Goal: Task Accomplishment & Management: Manage account settings

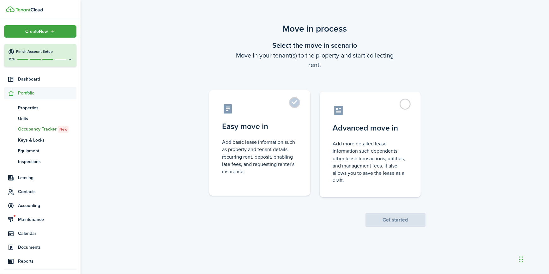
click at [287, 103] on control-radio-card-icon at bounding box center [259, 108] width 74 height 11
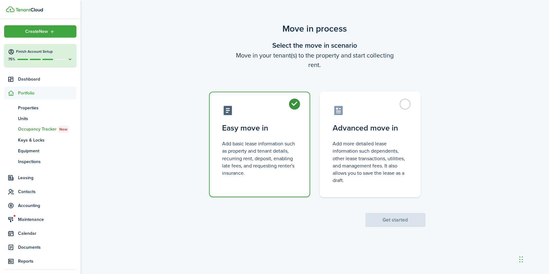
radio input "true"
click at [386, 221] on button "Get started" at bounding box center [395, 220] width 60 height 14
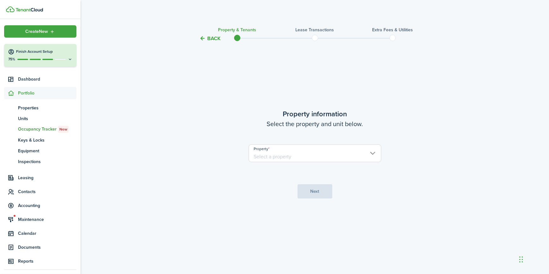
click at [310, 158] on input "Property" at bounding box center [314, 153] width 133 height 18
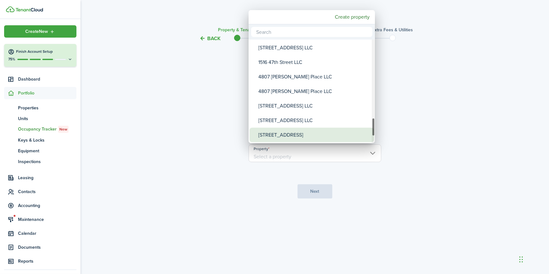
click at [283, 135] on div "[STREET_ADDRESS]" at bounding box center [314, 135] width 112 height 15
type input "[STREET_ADDRESS]"
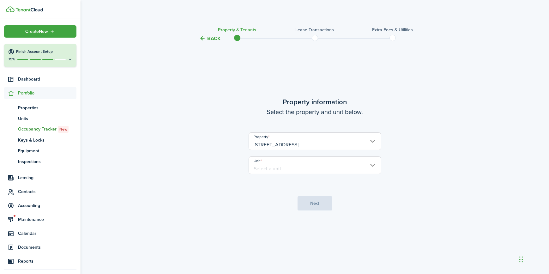
click at [280, 167] on input "Unit" at bounding box center [314, 165] width 133 height 18
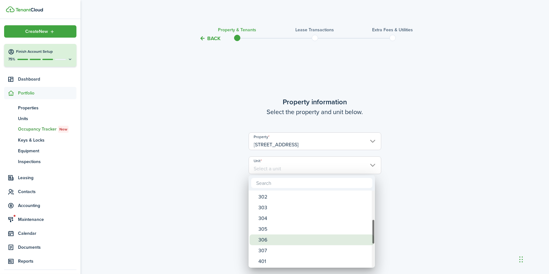
click at [266, 239] on div "306" at bounding box center [314, 239] width 112 height 11
type input "306"
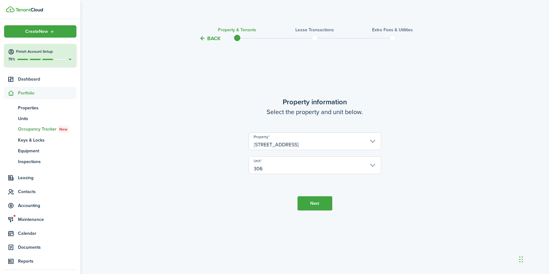
click at [312, 199] on button "Next" at bounding box center [314, 203] width 35 height 14
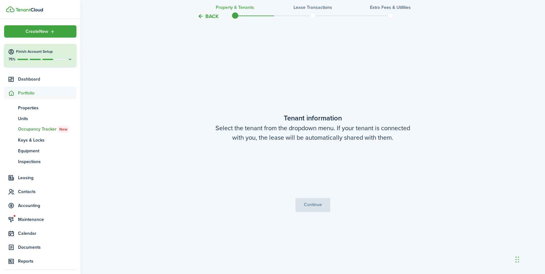
scroll to position [231, 0]
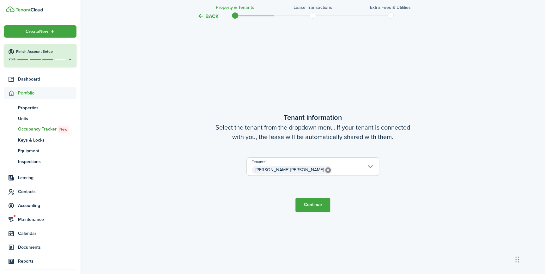
click at [316, 208] on button "Continue" at bounding box center [312, 205] width 35 height 14
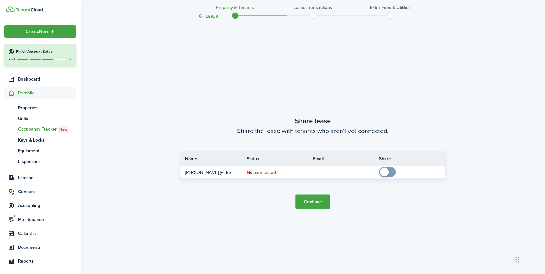
scroll to position [505, 0]
click at [308, 199] on button "Continue" at bounding box center [312, 201] width 35 height 14
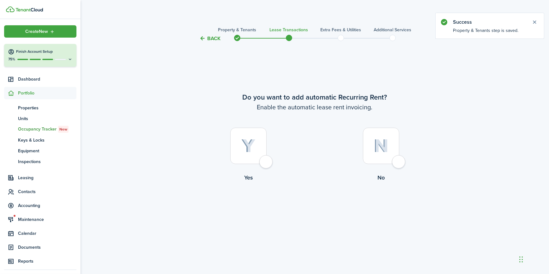
click at [265, 159] on div at bounding box center [248, 146] width 36 height 36
radio input "true"
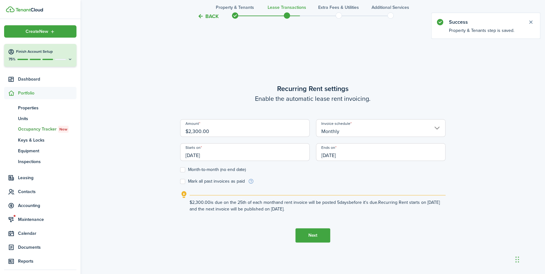
scroll to position [231, 0]
click at [208, 154] on input "[DATE]" at bounding box center [244, 151] width 129 height 18
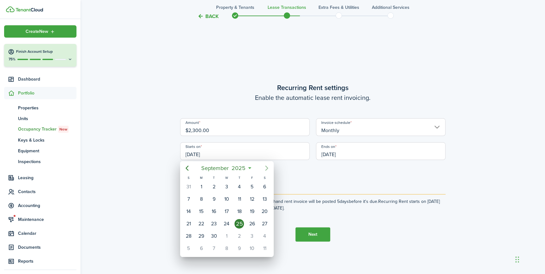
click at [267, 167] on icon "Next page" at bounding box center [266, 167] width 3 height 5
click at [263, 183] on div "1" at bounding box center [264, 186] width 9 height 9
type input "[DATE]"
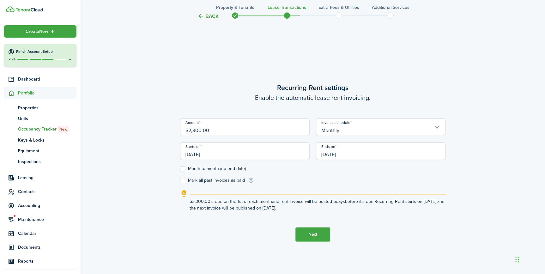
drag, startPoint x: 217, startPoint y: 131, endPoint x: 183, endPoint y: 133, distance: 33.2
click at [182, 133] on input "$2,300.00" at bounding box center [244, 127] width 129 height 18
type input "$2,250.00"
click at [309, 238] on button "Next" at bounding box center [312, 234] width 35 height 14
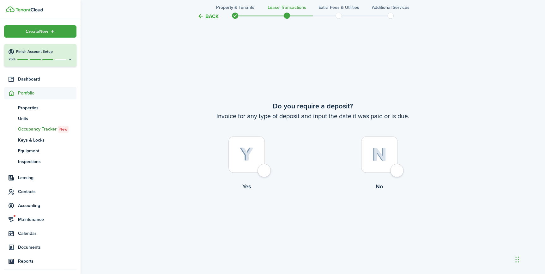
scroll to position [505, 0]
click at [265, 170] on div at bounding box center [246, 154] width 36 height 36
radio input "true"
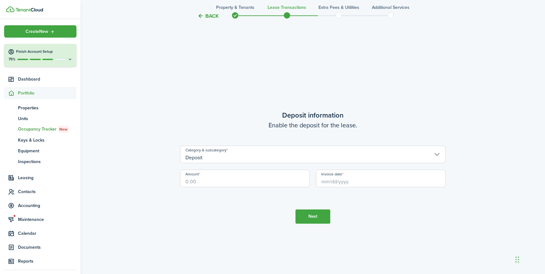
scroll to position [779, 0]
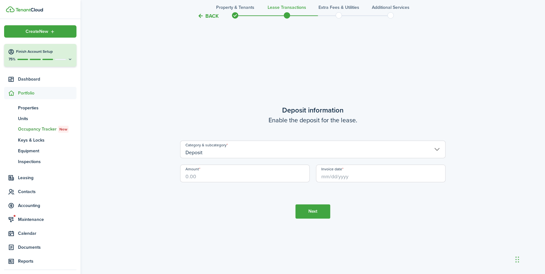
click at [231, 152] on input "Deposit" at bounding box center [312, 149] width 265 height 18
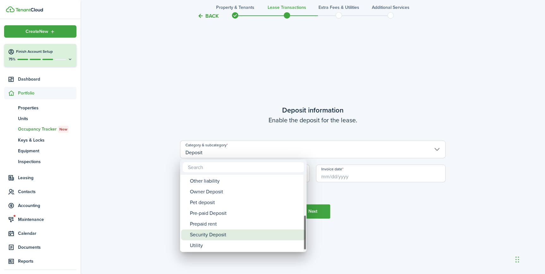
click at [215, 233] on div "Security Deposit" at bounding box center [246, 234] width 112 height 11
type input "Deposit / Security Deposit"
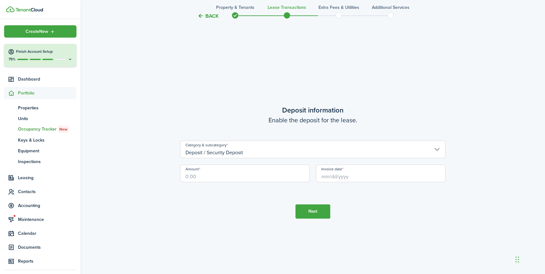
click at [235, 178] on input "Amount" at bounding box center [244, 173] width 129 height 18
click at [339, 173] on input "Invoice date" at bounding box center [380, 173] width 129 height 18
type input "$3,375.00"
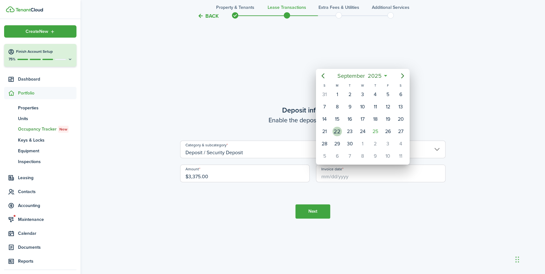
click at [338, 131] on div "22" at bounding box center [336, 131] width 9 height 9
type input "[DATE]"
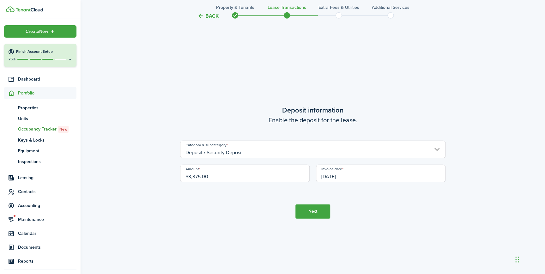
click at [310, 209] on button "Next" at bounding box center [312, 211] width 35 height 14
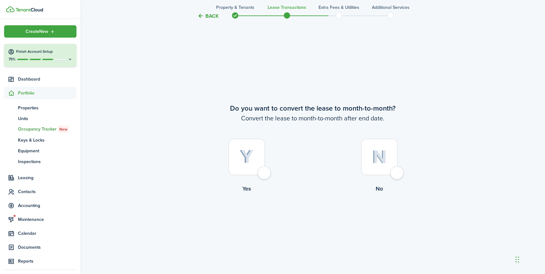
scroll to position [1053, 0]
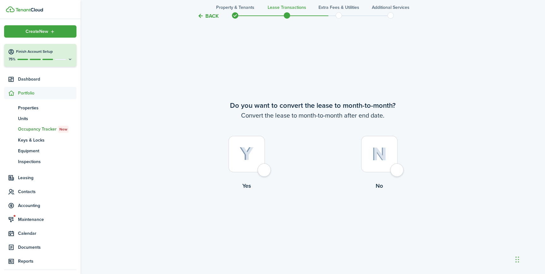
click at [265, 169] on div at bounding box center [246, 154] width 36 height 36
radio input "true"
click at [319, 219] on button "Continue" at bounding box center [312, 216] width 35 height 14
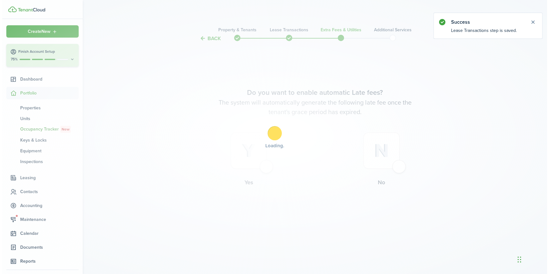
scroll to position [0, 0]
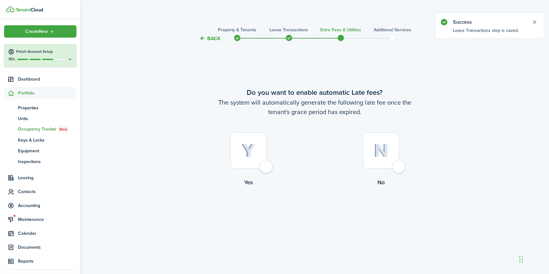
click at [266, 165] on div at bounding box center [248, 150] width 36 height 36
radio input "true"
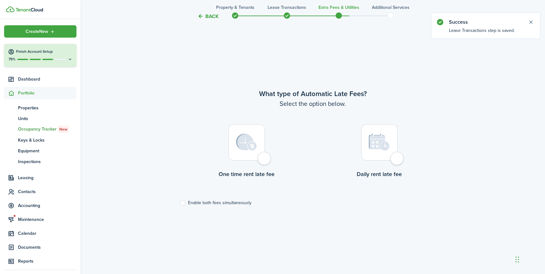
click at [264, 158] on div at bounding box center [246, 142] width 36 height 36
radio input "true"
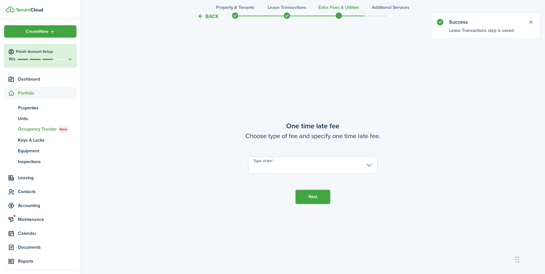
scroll to position [505, 0]
click at [267, 162] on input "Type of fee" at bounding box center [312, 165] width 129 height 18
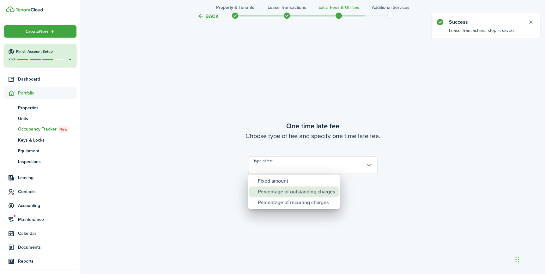
click at [270, 194] on div "Percentage of outstanding charges" at bounding box center [296, 191] width 77 height 11
type input "Percentage of outstanding charges"
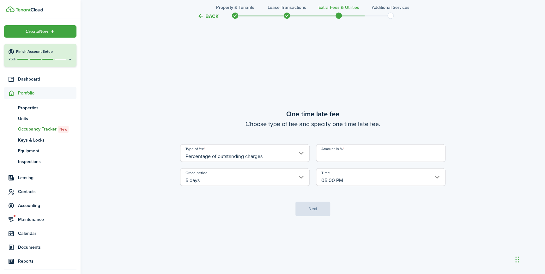
click at [349, 151] on input "Amount in %" at bounding box center [380, 153] width 129 height 18
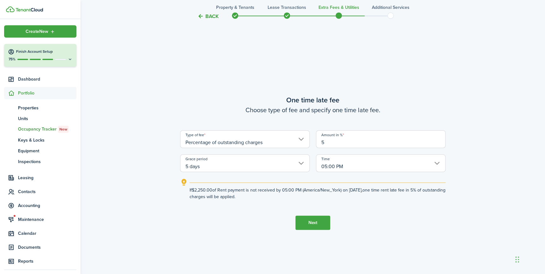
type input "5"
click at [315, 222] on button "Next" at bounding box center [312, 222] width 35 height 14
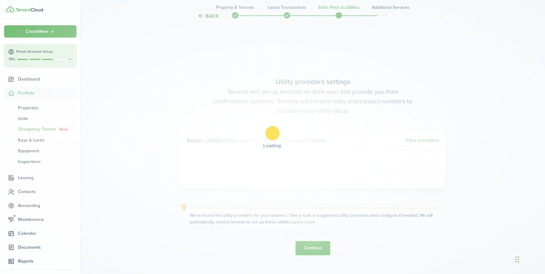
scroll to position [779, 0]
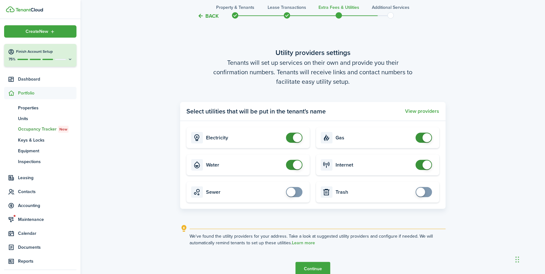
checkbox input "true"
click at [296, 193] on span at bounding box center [294, 192] width 6 height 10
click at [308, 266] on button "Continue" at bounding box center [312, 269] width 35 height 14
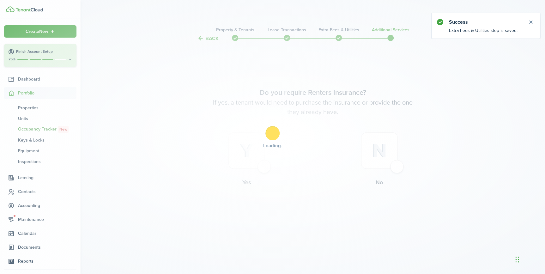
scroll to position [0, 0]
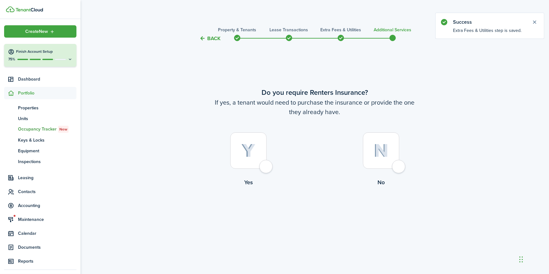
click at [399, 165] on div at bounding box center [381, 150] width 36 height 36
radio input "true"
click at [313, 212] on button "Complete move in" at bounding box center [314, 213] width 46 height 14
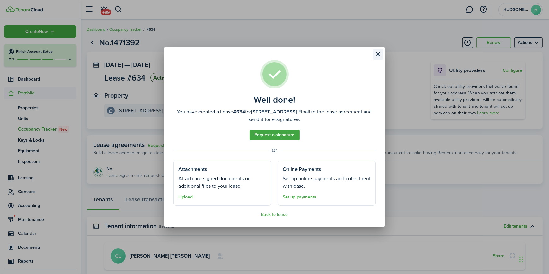
click at [379, 53] on button "Close modal" at bounding box center [377, 54] width 11 height 11
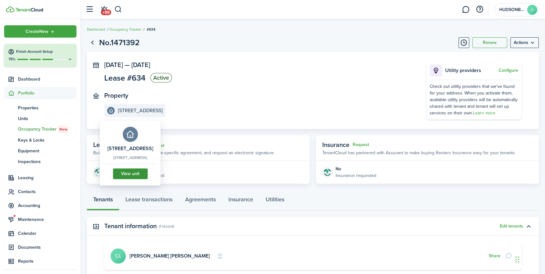
click at [140, 179] on link "View unit" at bounding box center [130, 173] width 35 height 11
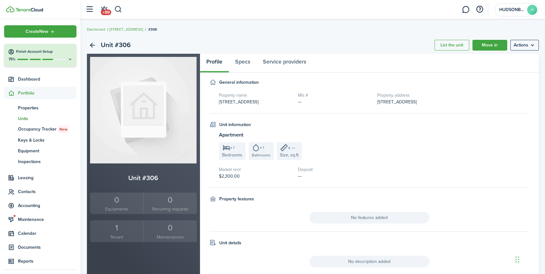
click at [118, 232] on div "1" at bounding box center [117, 228] width 50 height 12
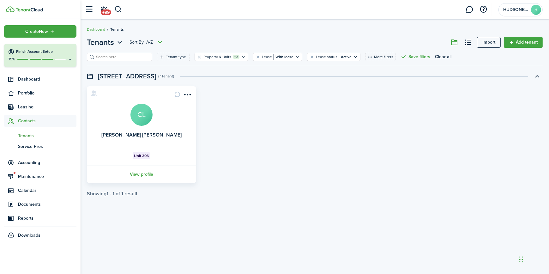
click at [142, 122] on avatar-text "CL" at bounding box center [141, 115] width 22 height 22
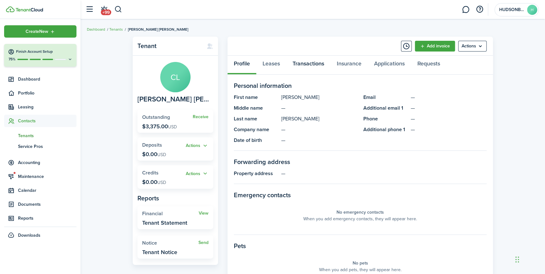
click at [316, 61] on link "Transactions" at bounding box center [308, 65] width 44 height 19
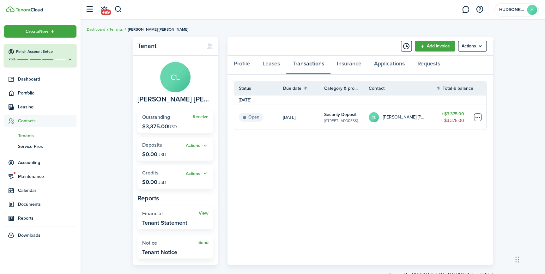
click at [477, 116] on table-menu-btn-icon at bounding box center [478, 117] width 8 height 8
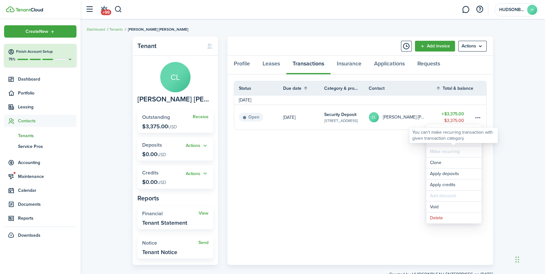
click at [445, 140] on div "You can't make recurring transaction with given transaction category" at bounding box center [453, 135] width 83 height 12
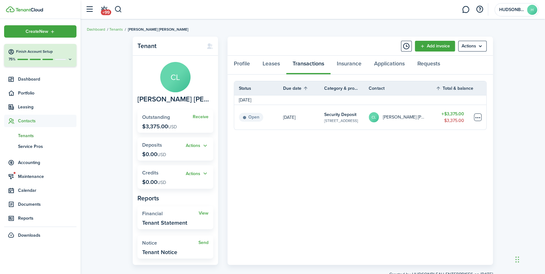
click at [478, 115] on table-menu-btn-icon "Open menu" at bounding box center [478, 117] width 8 height 8
click at [446, 140] on link "Mark as paid" at bounding box center [453, 140] width 55 height 11
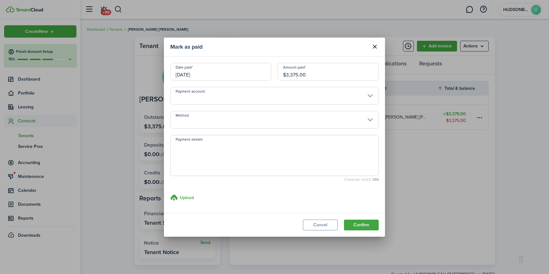
click at [227, 96] on input "Payment account" at bounding box center [274, 96] width 208 height 18
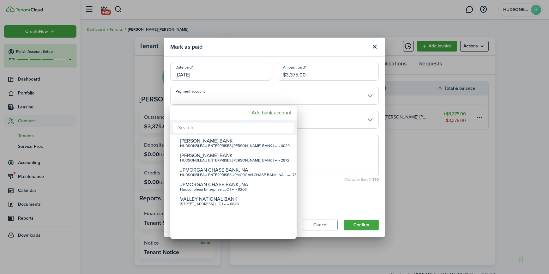
click at [227, 96] on div at bounding box center [274, 136] width 650 height 375
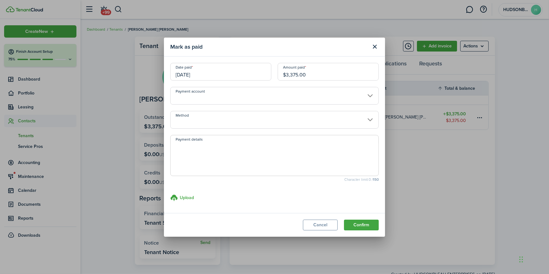
click at [218, 119] on input "Method" at bounding box center [274, 120] width 208 height 18
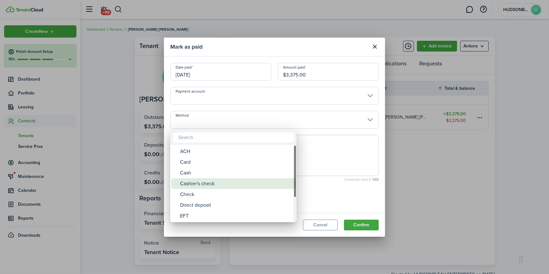
click at [205, 183] on div "Cashier's check" at bounding box center [236, 183] width 112 height 11
type input "Cashier's check"
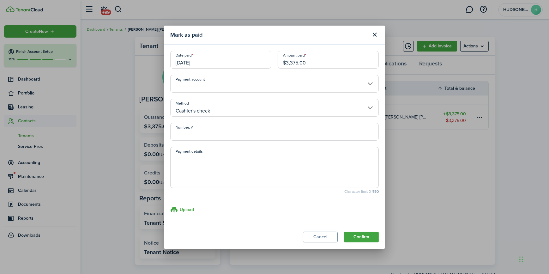
click at [206, 135] on input "Number, #" at bounding box center [274, 132] width 208 height 18
type input "7934"
click at [362, 235] on button "Confirm" at bounding box center [361, 236] width 35 height 11
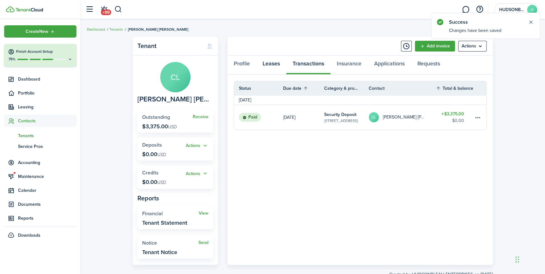
click at [270, 65] on link "Leases" at bounding box center [271, 65] width 30 height 19
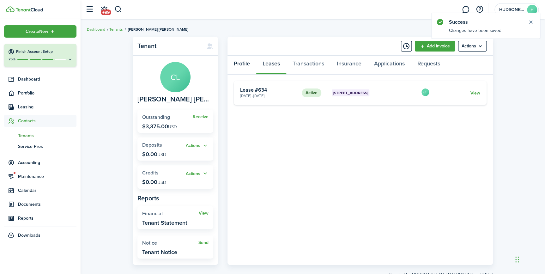
click at [246, 63] on link "Profile" at bounding box center [241, 65] width 29 height 19
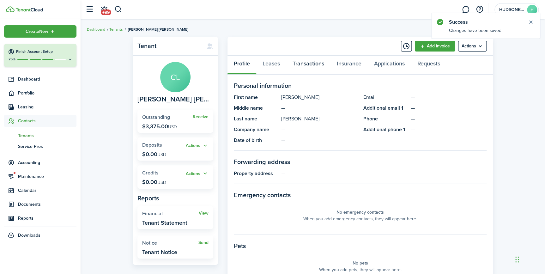
click at [302, 63] on link "Transactions" at bounding box center [308, 65] width 44 height 19
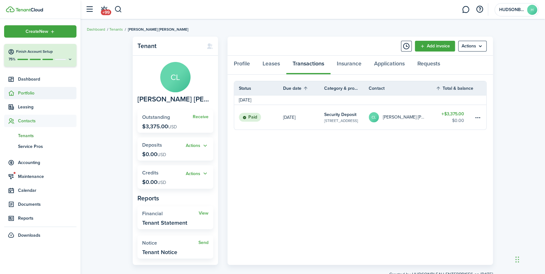
click at [25, 93] on span "Portfolio" at bounding box center [47, 93] width 58 height 7
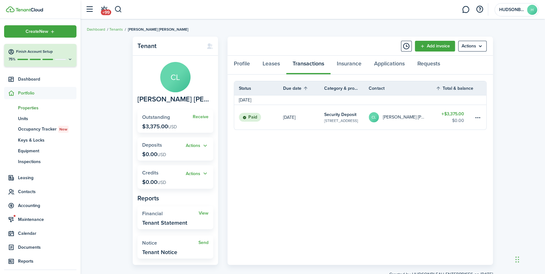
click at [30, 107] on span "Properties" at bounding box center [47, 107] width 58 height 7
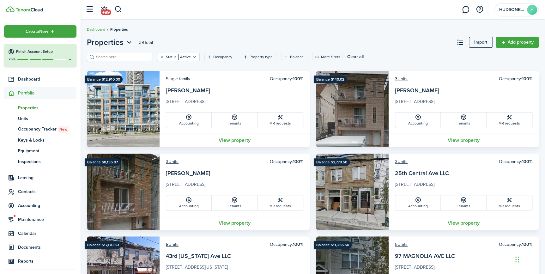
click at [20, 92] on span "Portfolio" at bounding box center [47, 93] width 58 height 7
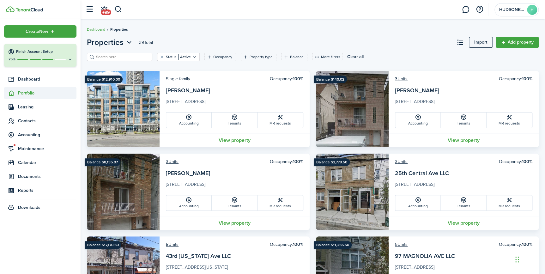
click at [20, 92] on span "Portfolio" at bounding box center [47, 93] width 58 height 7
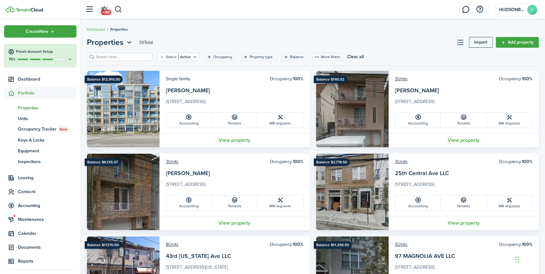
click at [34, 108] on span "Properties" at bounding box center [47, 107] width 58 height 7
click at [27, 75] on link "Dashboard" at bounding box center [40, 79] width 72 height 12
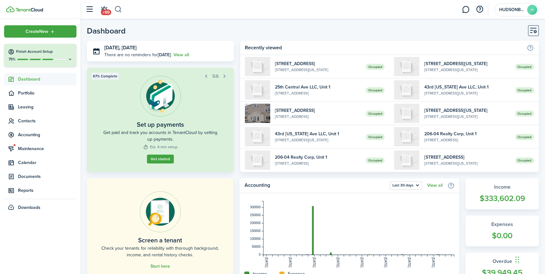
click at [117, 8] on button "button" at bounding box center [118, 9] width 8 height 11
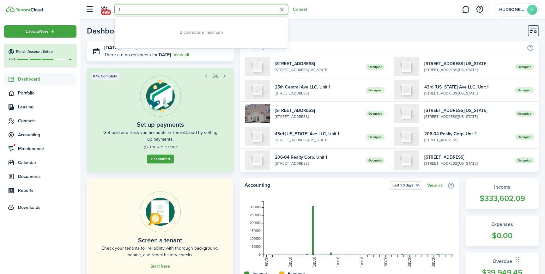
type input "J"
click at [46, 235] on div "Create New Finish Account Setup 75% Dashboard Portfolio Leasing Contacts Accoun…" at bounding box center [40, 146] width 80 height 255
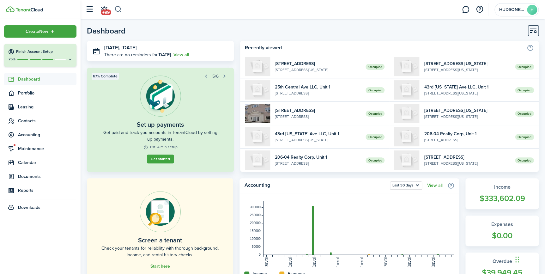
click at [118, 9] on button "button" at bounding box center [118, 9] width 8 height 11
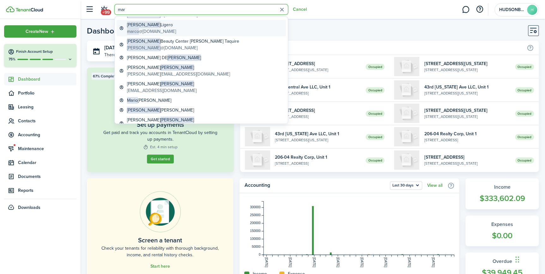
scroll to position [51, 0]
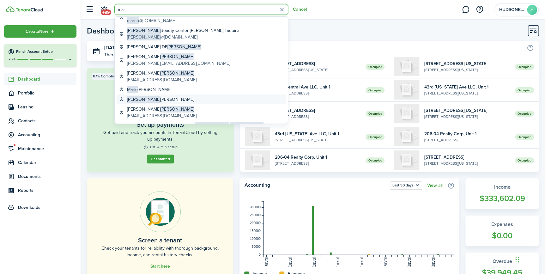
type input "mar"
click at [167, 96] on global-search-item-title "[PERSON_NAME] [PERSON_NAME]" at bounding box center [160, 99] width 67 height 7
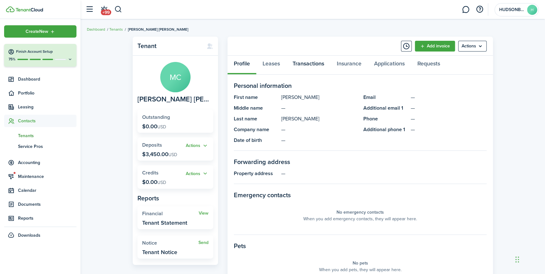
click at [305, 63] on link "Transactions" at bounding box center [308, 65] width 44 height 19
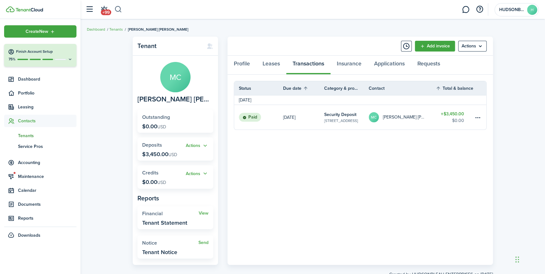
click at [119, 7] on button "button" at bounding box center [118, 9] width 8 height 11
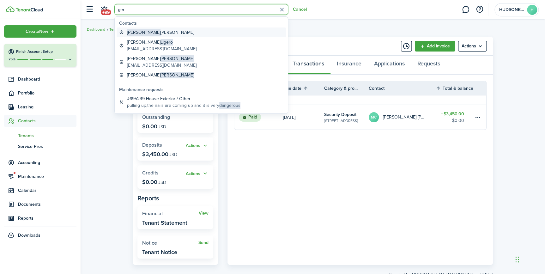
type input "ger"
click at [159, 32] on global-search-item-title "[PERSON_NAME]" at bounding box center [160, 32] width 67 height 7
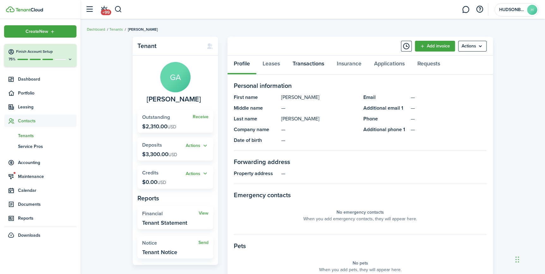
click at [309, 61] on link "Transactions" at bounding box center [308, 65] width 44 height 19
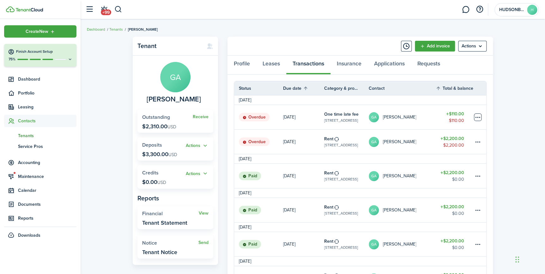
click at [477, 116] on table-menu-btn-icon at bounding box center [478, 117] width 8 height 8
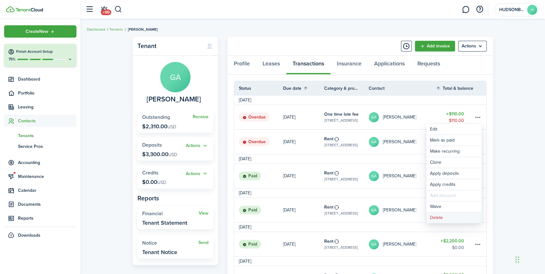
click at [434, 217] on button "Delete" at bounding box center [453, 217] width 55 height 11
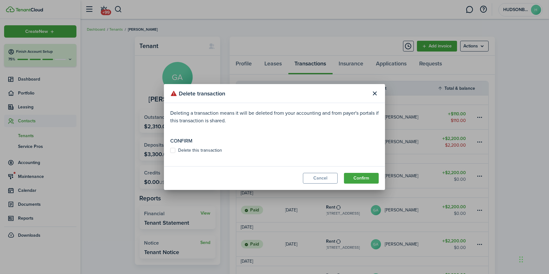
click at [171, 150] on label "Delete this transaction" at bounding box center [196, 150] width 52 height 5
click at [170, 150] on input "Delete this transaction" at bounding box center [170, 150] width 0 height 0
checkbox input "true"
click at [363, 176] on button "Confirm" at bounding box center [361, 178] width 35 height 11
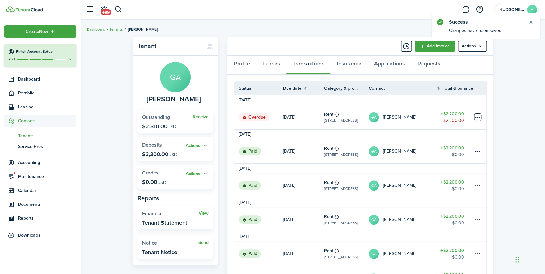
click at [477, 115] on table-menu-btn-icon at bounding box center [478, 117] width 8 height 8
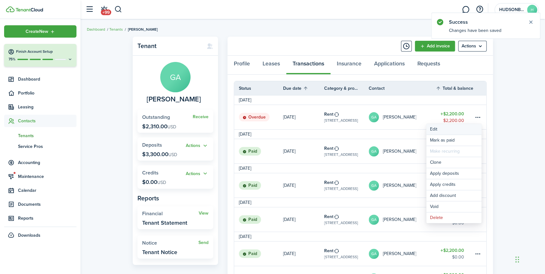
click at [434, 126] on button "Edit" at bounding box center [453, 129] width 55 height 11
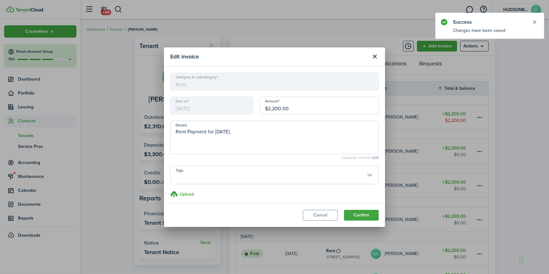
drag, startPoint x: 300, startPoint y: 106, endPoint x: 256, endPoint y: 107, distance: 44.5
click at [257, 107] on div "Amount $2,200.00" at bounding box center [318, 109] width 125 height 24
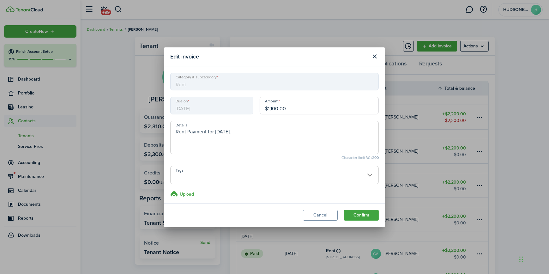
type input "$1,100.00"
click at [250, 133] on textarea "Rent Payment for [DATE]." at bounding box center [274, 139] width 208 height 23
click at [248, 131] on textarea "Rent Payment for [DATE]." at bounding box center [274, 139] width 208 height 23
type textarea "Rent Payment for [DATE]./ 15 days"
click at [363, 213] on button "Confirm" at bounding box center [361, 215] width 35 height 11
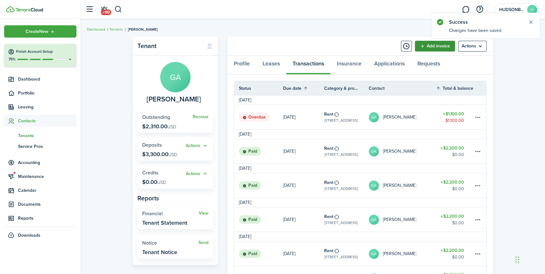
click at [433, 44] on link "Add invoice" at bounding box center [434, 46] width 40 height 11
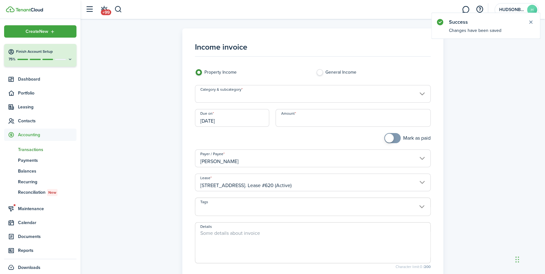
click at [226, 94] on input "Category & subcategory" at bounding box center [312, 94] width 235 height 18
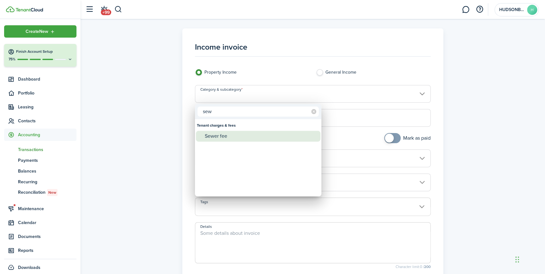
type input "sew"
click at [224, 135] on div "Sewer fee" at bounding box center [261, 136] width 112 height 11
type input "Tenant charges & fees / Sewer fee"
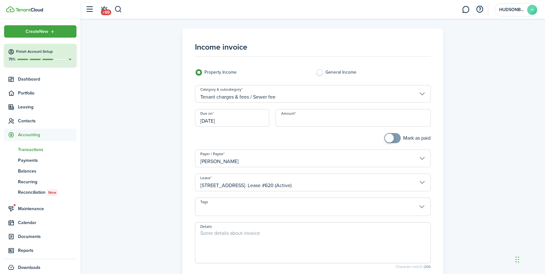
click at [297, 122] on input "Amount" at bounding box center [352, 118] width 155 height 18
click at [238, 120] on input "[DATE]" at bounding box center [232, 118] width 74 height 18
type input "$21.59"
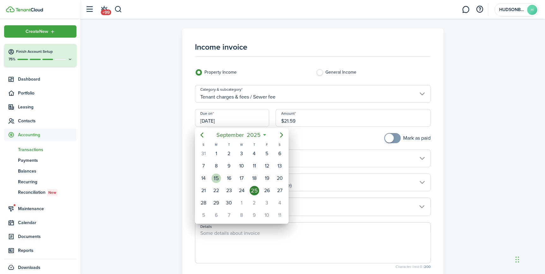
click at [219, 176] on div "15" at bounding box center [215, 177] width 9 height 9
type input "[DATE]"
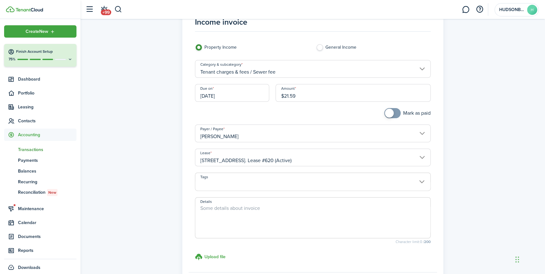
scroll to position [86, 0]
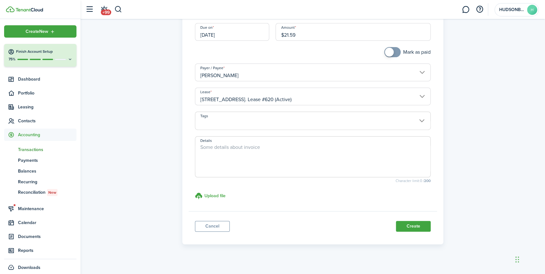
click at [222, 150] on textarea "Details" at bounding box center [312, 158] width 235 height 30
type textarea "NHSA"
click at [413, 222] on button "Create" at bounding box center [413, 226] width 35 height 11
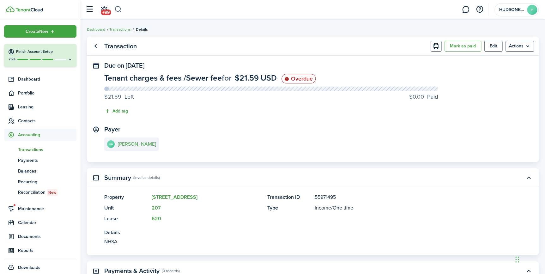
click at [120, 8] on button "button" at bounding box center [118, 9] width 8 height 11
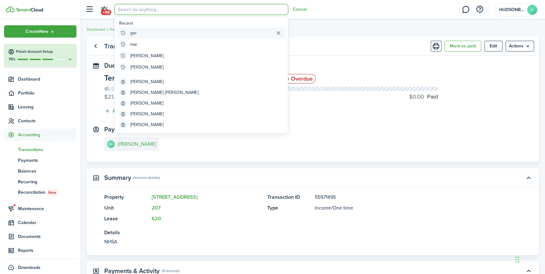
click at [133, 33] on global-search-item-title "ger" at bounding box center [133, 33] width 7 height 7
type input "ger"
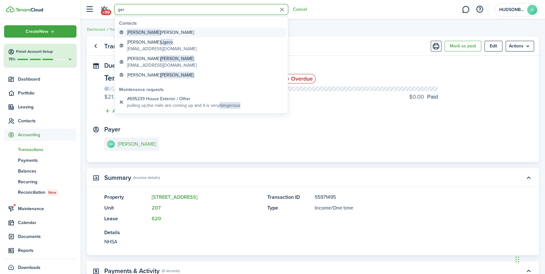
click at [145, 34] on global-search-item-title "[PERSON_NAME]" at bounding box center [160, 32] width 67 height 7
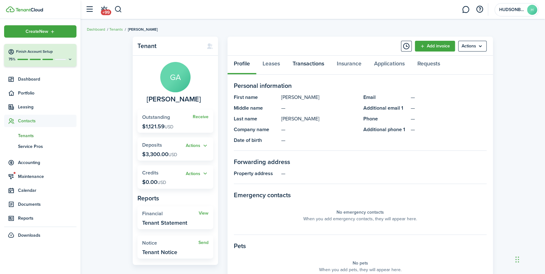
click at [309, 65] on link "Transactions" at bounding box center [308, 65] width 44 height 19
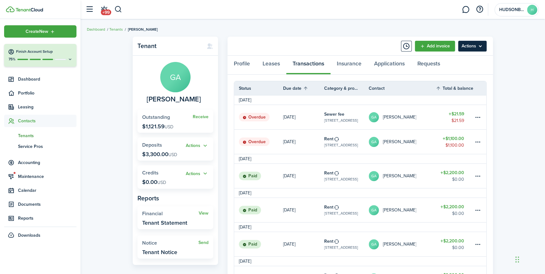
click at [473, 45] on menu-btn "Actions" at bounding box center [472, 46] width 28 height 11
click at [271, 63] on link "Leases" at bounding box center [271, 65] width 30 height 19
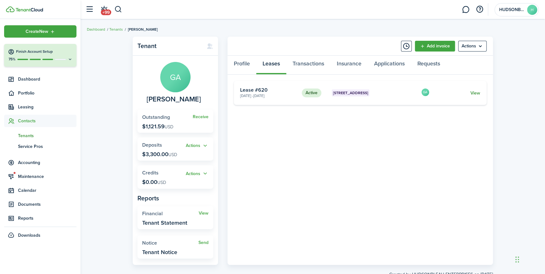
click at [480, 92] on link "View" at bounding box center [475, 93] width 10 height 7
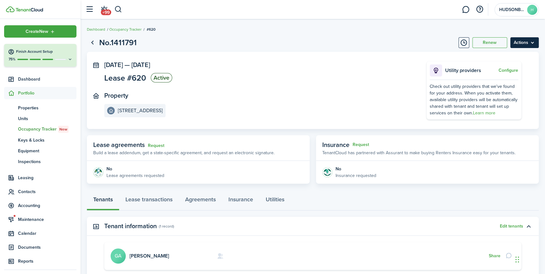
click at [532, 41] on menu-btn "Actions" at bounding box center [524, 42] width 28 height 11
click at [498, 76] on link "End Lease" at bounding box center [510, 78] width 55 height 11
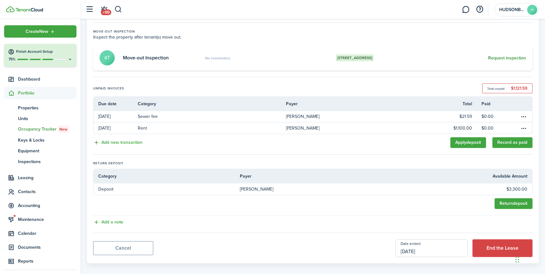
scroll to position [70, 0]
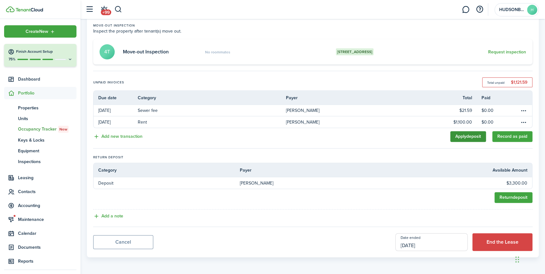
click at [474, 135] on link "Apply deposit" at bounding box center [468, 136] width 36 height 11
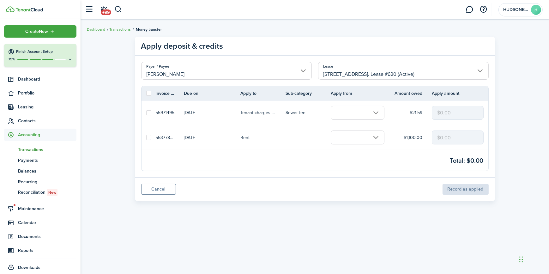
click at [147, 112] on label at bounding box center [148, 112] width 5 height 5
click at [146, 112] on input "checkbox" at bounding box center [146, 112] width 0 height 0
checkbox input "true"
click at [147, 137] on label at bounding box center [148, 137] width 5 height 5
click at [146, 137] on input "checkbox" at bounding box center [146, 137] width 0 height 0
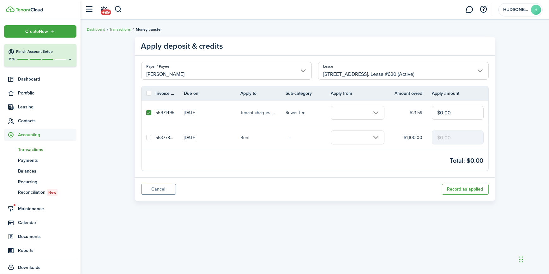
checkbox input "true"
click at [353, 115] on input "text" at bounding box center [358, 113] width 54 height 14
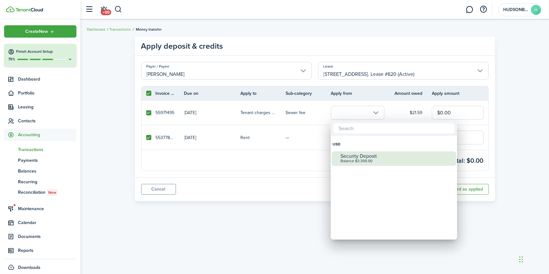
click at [350, 159] on div "Balance $3,300.00" at bounding box center [396, 161] width 112 height 4
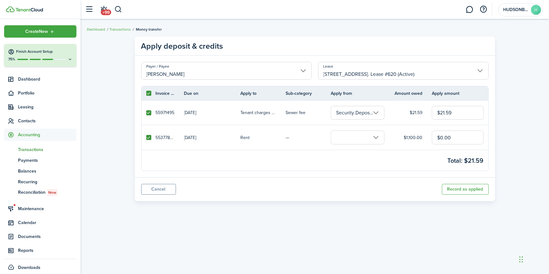
click at [366, 138] on input "text" at bounding box center [358, 137] width 54 height 14
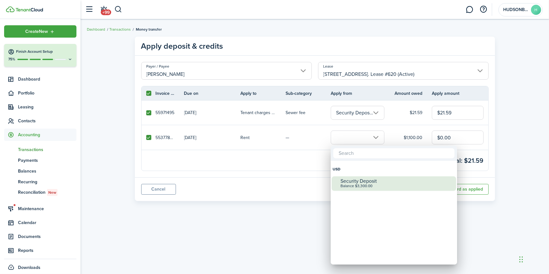
click at [353, 184] on div "Balance $3,300.00" at bounding box center [396, 186] width 112 height 4
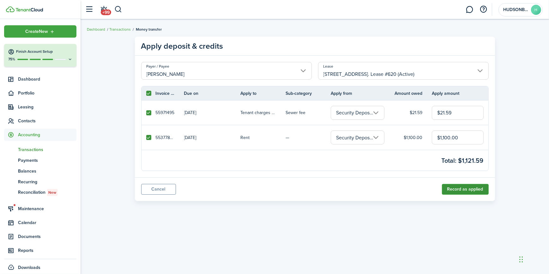
click at [474, 189] on button "Record as applied" at bounding box center [465, 189] width 47 height 11
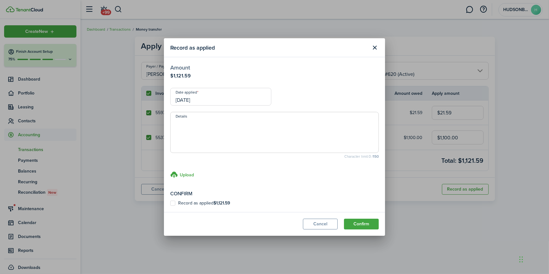
click at [203, 101] on input "[DATE]" at bounding box center [220, 97] width 101 height 18
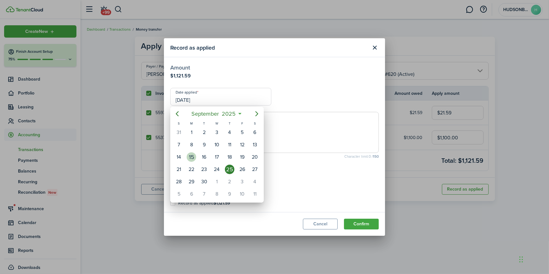
click at [193, 157] on div "15" at bounding box center [191, 156] width 9 height 9
type input "[DATE]"
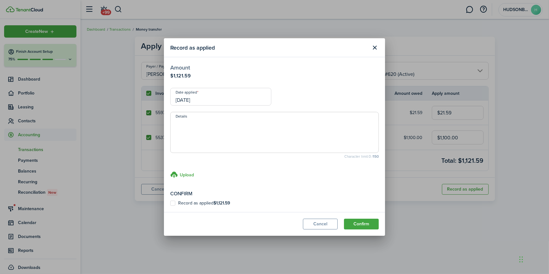
click at [173, 202] on label "Record as applied $1,121.59" at bounding box center [200, 202] width 60 height 5
click at [170, 203] on input "Record as applied $1,121.59" at bounding box center [170, 203] width 0 height 0
checkbox input "true"
click at [361, 225] on button "Confirm" at bounding box center [361, 223] width 35 height 11
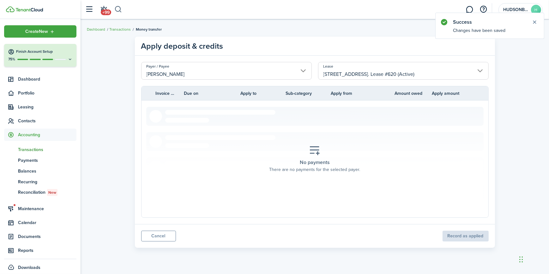
click at [118, 9] on button "button" at bounding box center [118, 9] width 8 height 11
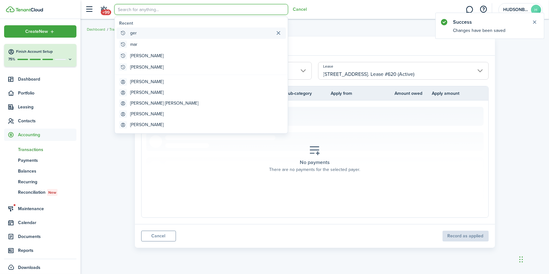
click at [132, 34] on global-search-item-title "ger" at bounding box center [133, 33] width 7 height 7
type input "ger"
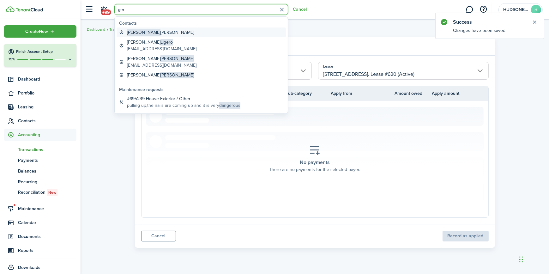
click at [146, 34] on global-search-item-title "[PERSON_NAME]" at bounding box center [160, 32] width 67 height 7
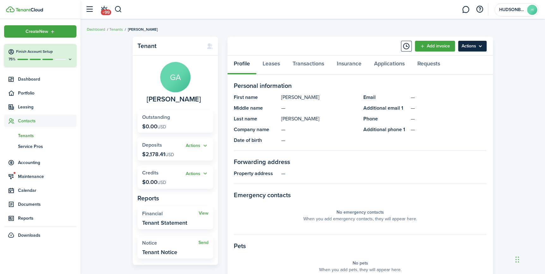
click at [476, 47] on menu-btn "Actions" at bounding box center [472, 46] width 28 height 11
drag, startPoint x: 415, startPoint y: 165, endPoint x: 276, endPoint y: 70, distance: 168.8
click at [414, 164] on panel-main-section-title "Forwarding address" at bounding box center [360, 161] width 253 height 9
click at [270, 64] on link "Leases" at bounding box center [271, 65] width 30 height 19
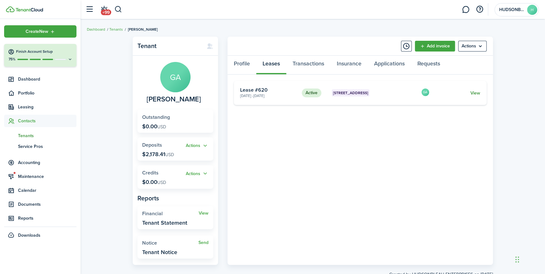
click at [476, 94] on link "View" at bounding box center [475, 93] width 10 height 7
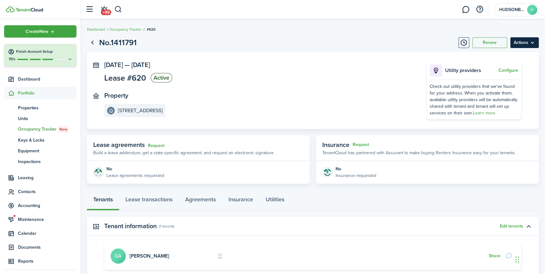
click at [534, 42] on menu-btn "Actions" at bounding box center [524, 42] width 28 height 11
click at [496, 78] on link "End Lease" at bounding box center [510, 78] width 55 height 11
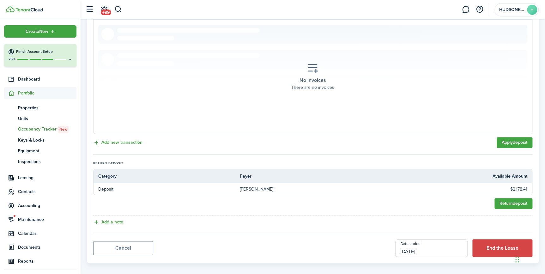
scroll to position [161, 0]
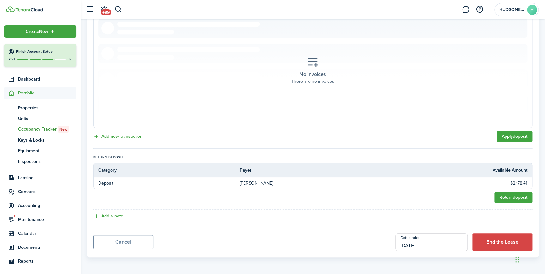
click at [436, 245] on input "[DATE]" at bounding box center [431, 242] width 72 height 18
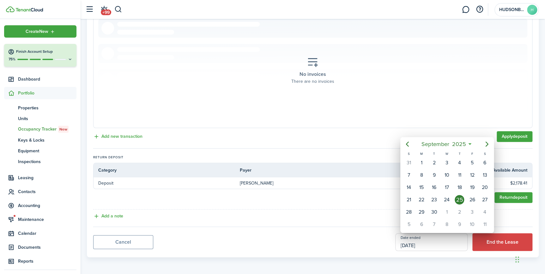
drag, startPoint x: 509, startPoint y: 201, endPoint x: 515, endPoint y: 199, distance: 6.5
click at [509, 201] on div at bounding box center [272, 136] width 646 height 375
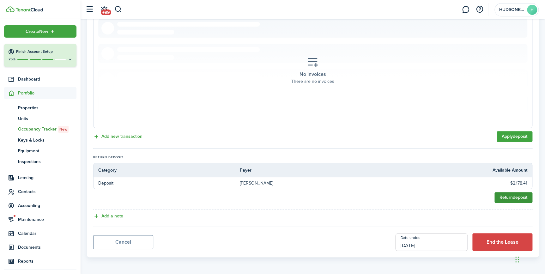
click at [515, 197] on link "Return deposit" at bounding box center [513, 197] width 38 height 11
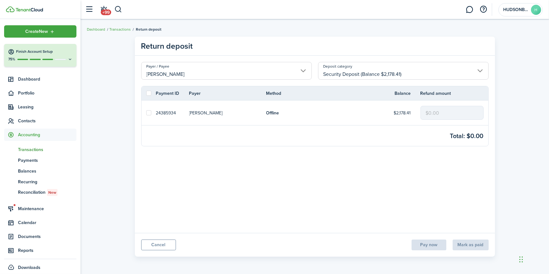
click at [146, 111] on label at bounding box center [148, 112] width 5 height 5
click at [146, 113] on input "checkbox" at bounding box center [146, 113] width 0 height 0
checkbox input "true"
drag, startPoint x: 460, startPoint y: 116, endPoint x: 391, endPoint y: 117, distance: 68.5
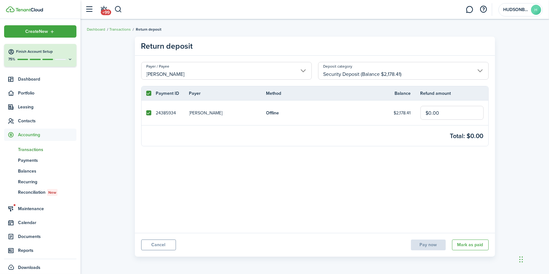
click at [391, 117] on tr "24385934 [PERSON_NAME] Offline $2,178.41 $0.00" at bounding box center [314, 112] width 347 height 25
type input "$2,178.41"
click at [476, 245] on button "Mark as paid" at bounding box center [470, 244] width 37 height 11
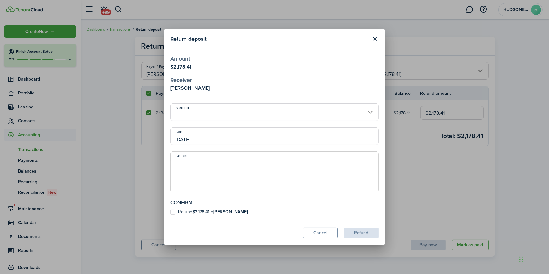
click at [213, 114] on input "Method" at bounding box center [274, 112] width 208 height 18
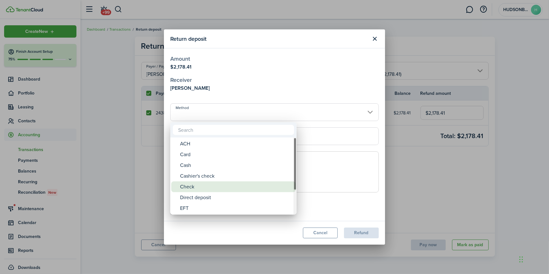
click at [194, 184] on div "Check" at bounding box center [236, 186] width 112 height 11
type input "Check"
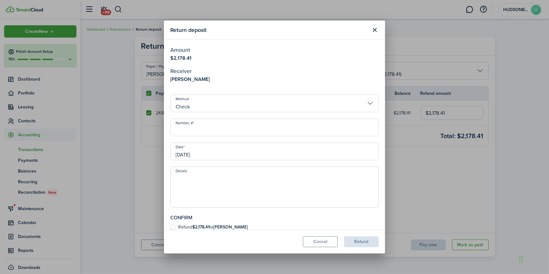
click at [195, 131] on input "Number, #" at bounding box center [274, 127] width 208 height 18
click at [202, 158] on input "[DATE]" at bounding box center [274, 151] width 208 height 18
type input "2327"
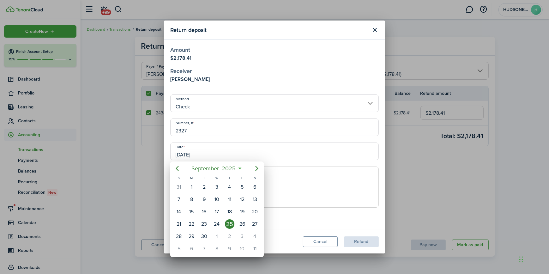
click at [205, 151] on div at bounding box center [274, 136] width 650 height 375
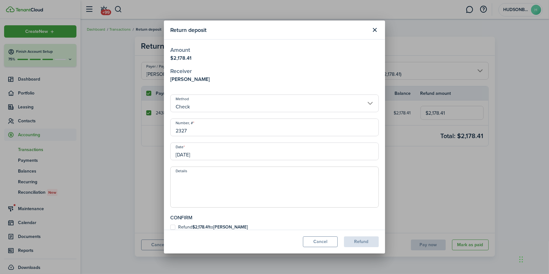
click at [205, 151] on input "[DATE]" at bounding box center [274, 151] width 208 height 18
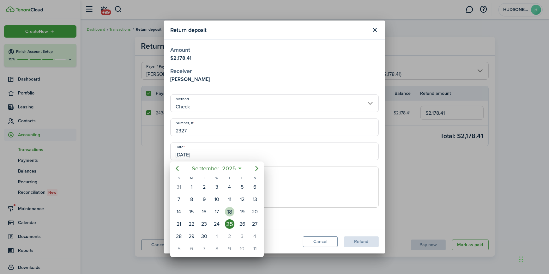
click at [230, 211] on div "18" at bounding box center [229, 211] width 9 height 9
type input "[DATE]"
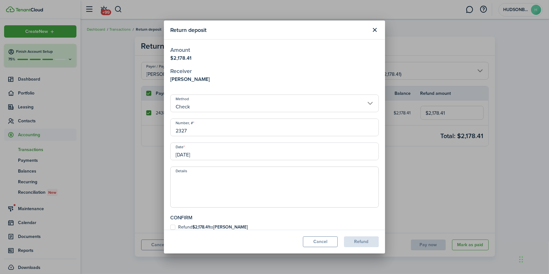
click at [171, 227] on label "Refund $2,178.41 to [PERSON_NAME]" at bounding box center [209, 226] width 78 height 5
click at [170, 227] on input "Refund $2,178.41 to [PERSON_NAME]" at bounding box center [170, 227] width 0 height 0
checkbox input "true"
click at [359, 241] on button "Refund" at bounding box center [361, 241] width 35 height 11
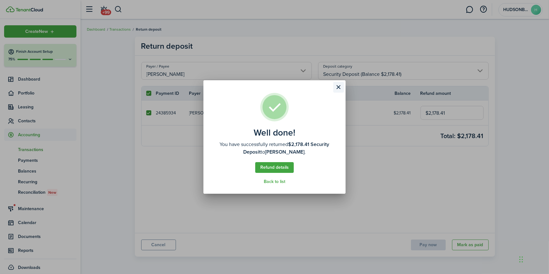
click at [340, 87] on button "Close modal" at bounding box center [338, 87] width 11 height 11
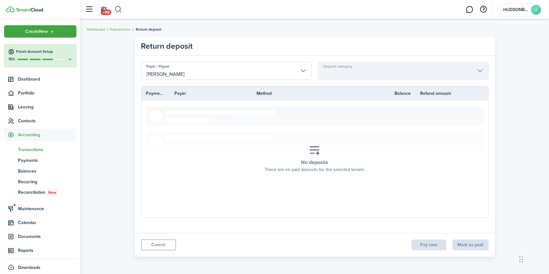
click at [118, 7] on button "button" at bounding box center [118, 9] width 8 height 11
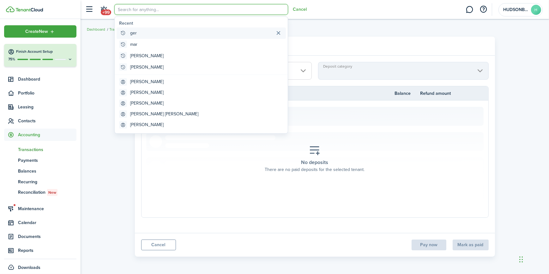
click at [135, 31] on global-search-item-title "ger" at bounding box center [133, 33] width 7 height 7
type input "ger"
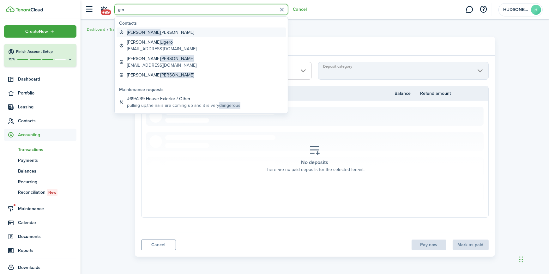
click at [147, 34] on global-search-item-title "[PERSON_NAME]" at bounding box center [160, 32] width 67 height 7
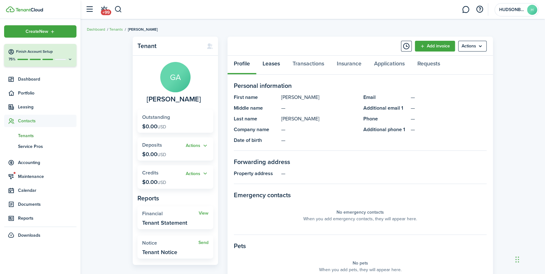
click at [277, 64] on link "Leases" at bounding box center [271, 65] width 30 height 19
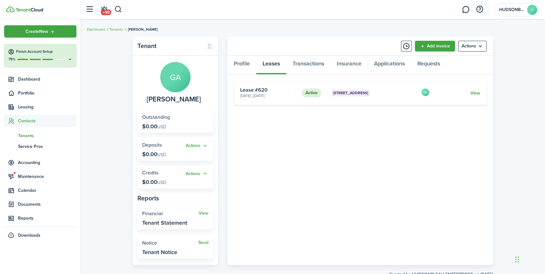
click at [478, 92] on link "View" at bounding box center [475, 93] width 10 height 7
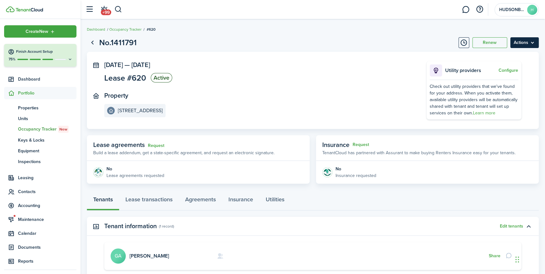
click at [531, 44] on menu-btn "Actions" at bounding box center [524, 42] width 28 height 11
click at [497, 78] on link "End Lease" at bounding box center [510, 78] width 55 height 11
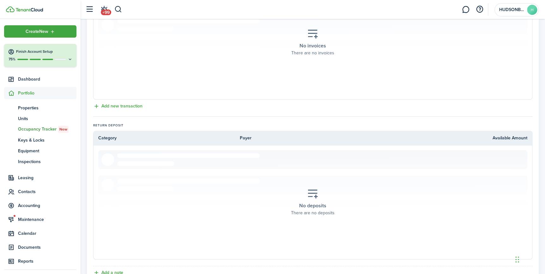
scroll to position [246, 0]
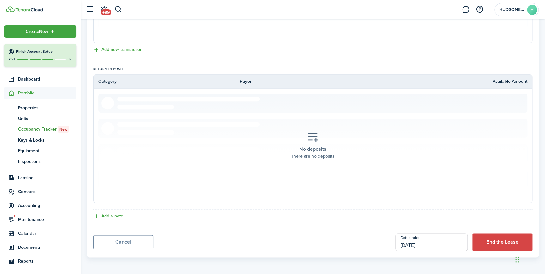
click at [421, 239] on input "[DATE]" at bounding box center [431, 242] width 72 height 18
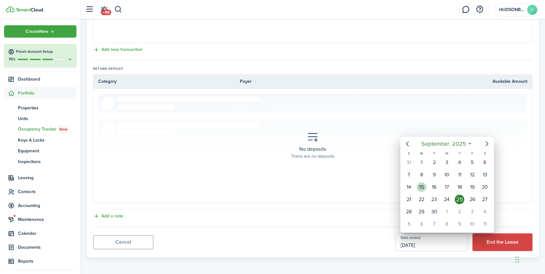
click at [423, 186] on div "15" at bounding box center [420, 186] width 9 height 9
type input "[DATE]"
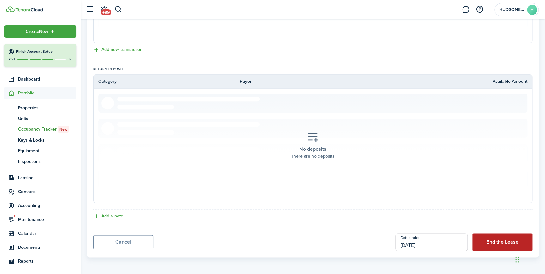
click at [501, 240] on button "End the Lease" at bounding box center [502, 242] width 60 height 18
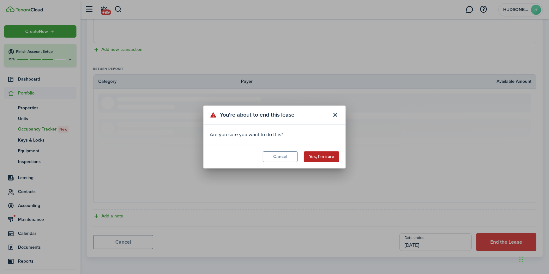
click at [319, 157] on button "Yes, I'm sure" at bounding box center [321, 156] width 35 height 11
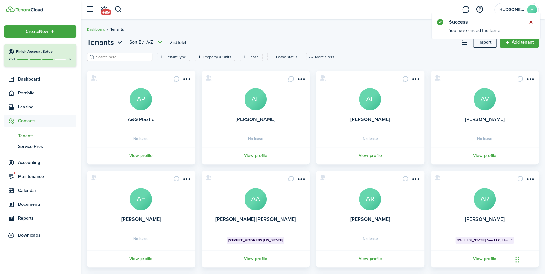
click at [532, 21] on button "Close notify" at bounding box center [530, 22] width 9 height 9
click at [517, 42] on link "Add tenant" at bounding box center [518, 42] width 39 height 11
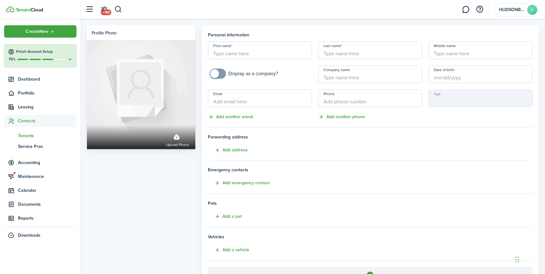
click at [256, 51] on input "First name" at bounding box center [260, 50] width 104 height 18
type input "[PERSON_NAME]"
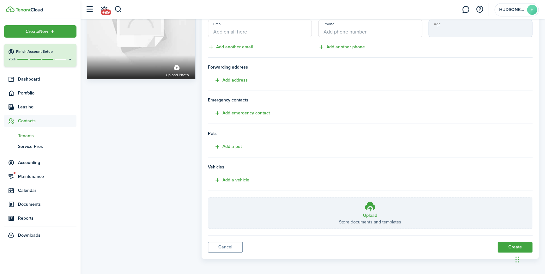
scroll to position [71, 0]
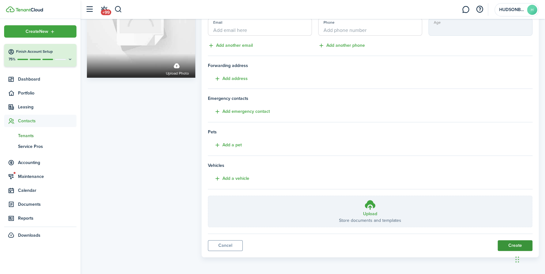
type input "[PERSON_NAME]"
click at [512, 248] on button "Create" at bounding box center [514, 245] width 35 height 11
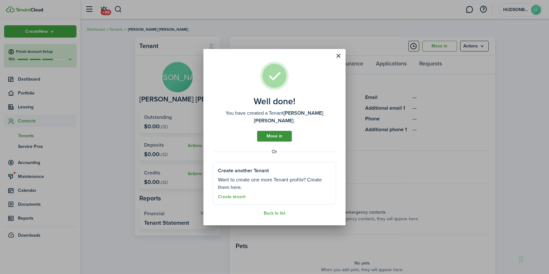
click at [269, 135] on link "Move in" at bounding box center [274, 136] width 35 height 11
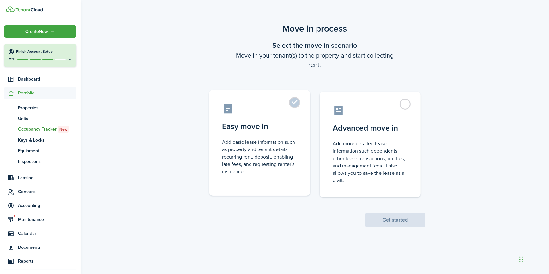
click at [270, 128] on control-radio-card-title "Easy move in" at bounding box center [259, 126] width 74 height 11
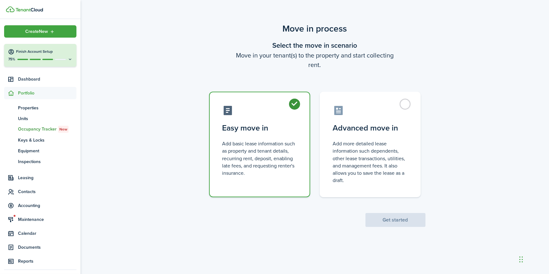
radio input "true"
click at [386, 219] on button "Get started" at bounding box center [395, 220] width 60 height 14
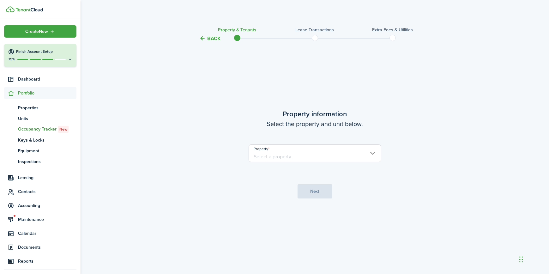
click at [287, 157] on input "Property" at bounding box center [314, 153] width 133 height 18
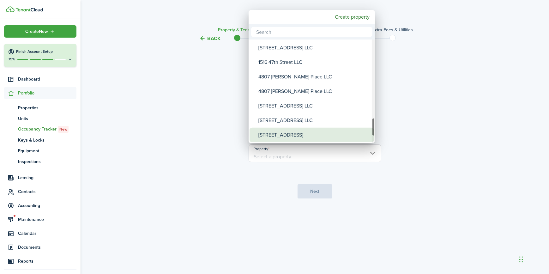
click at [277, 135] on div "[STREET_ADDRESS]" at bounding box center [314, 135] width 112 height 15
type input "[STREET_ADDRESS]"
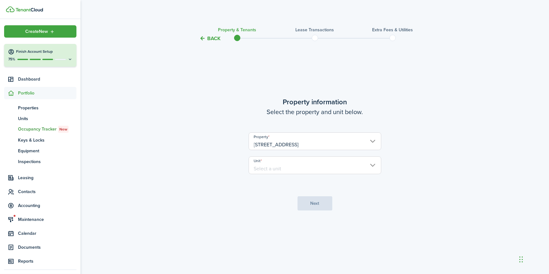
click at [275, 167] on input "Unit" at bounding box center [314, 165] width 133 height 18
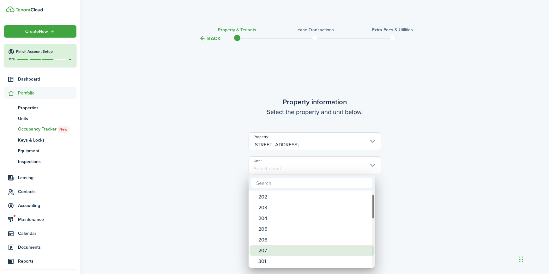
click at [268, 249] on div "207" at bounding box center [314, 250] width 112 height 11
type input "207"
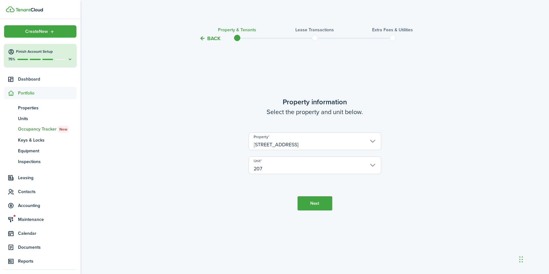
click at [313, 204] on button "Next" at bounding box center [314, 203] width 35 height 14
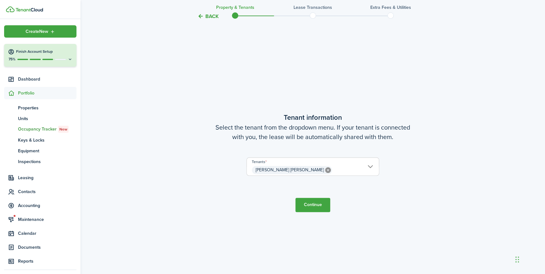
click at [315, 207] on button "Continue" at bounding box center [312, 205] width 35 height 14
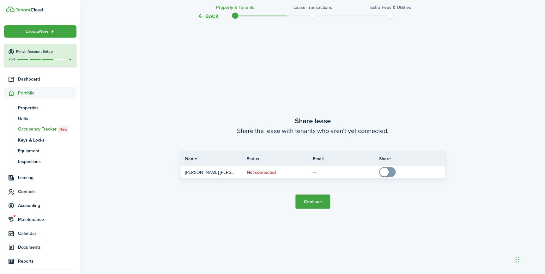
scroll to position [505, 0]
drag, startPoint x: 305, startPoint y: 200, endPoint x: 313, endPoint y: 202, distance: 7.8
click at [306, 200] on button "Continue" at bounding box center [312, 201] width 35 height 14
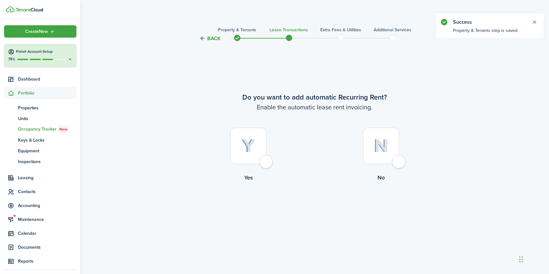
click at [264, 157] on div at bounding box center [248, 146] width 36 height 36
radio input "true"
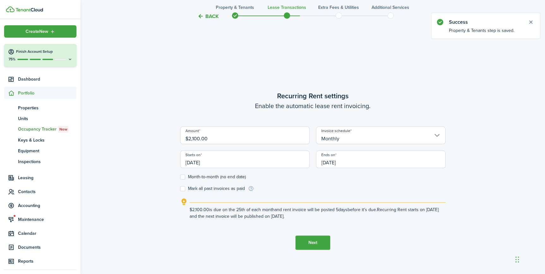
scroll to position [231, 0]
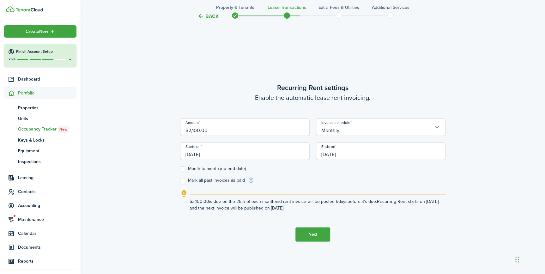
click at [213, 152] on input "[DATE]" at bounding box center [244, 151] width 129 height 18
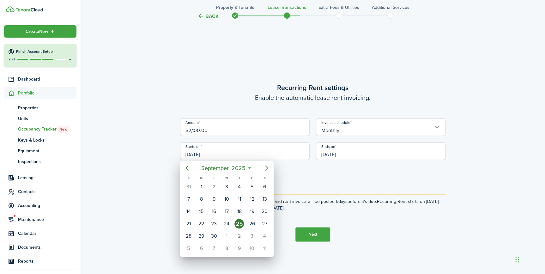
click at [265, 166] on icon "Next page" at bounding box center [267, 168] width 8 height 8
click at [265, 167] on icon "Next page" at bounding box center [267, 168] width 8 height 8
click at [262, 185] on div "1" at bounding box center [264, 186] width 9 height 9
type input "[DATE]"
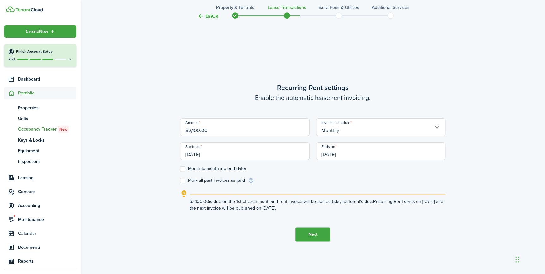
click at [309, 233] on button "Next" at bounding box center [312, 234] width 35 height 14
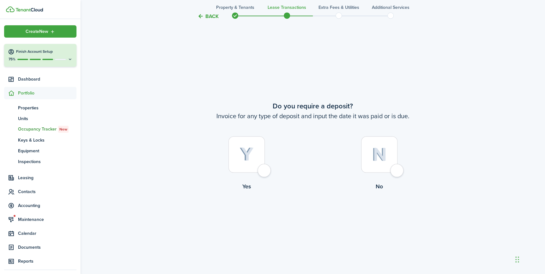
click at [258, 164] on div at bounding box center [246, 154] width 36 height 36
radio input "true"
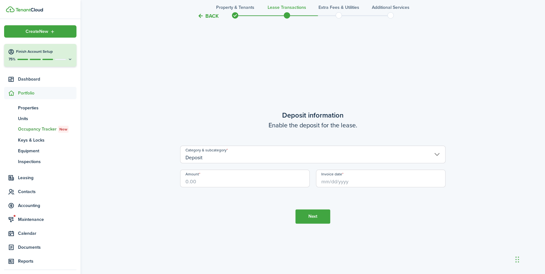
scroll to position [779, 0]
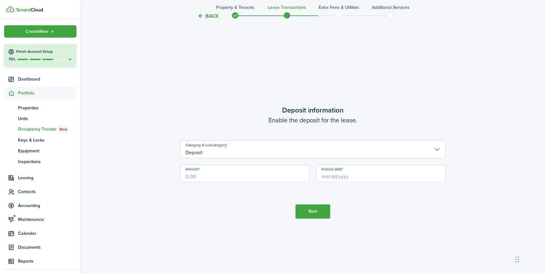
click at [219, 152] on input "Deposit" at bounding box center [312, 149] width 265 height 18
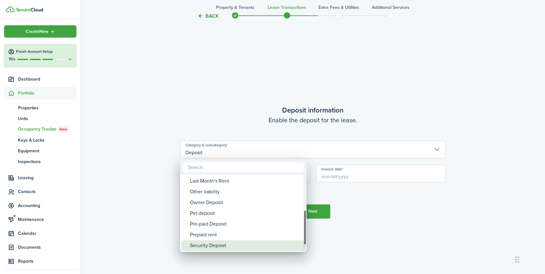
click at [216, 243] on div "Security Deposit" at bounding box center [246, 245] width 112 height 11
type input "Deposit / Security Deposit"
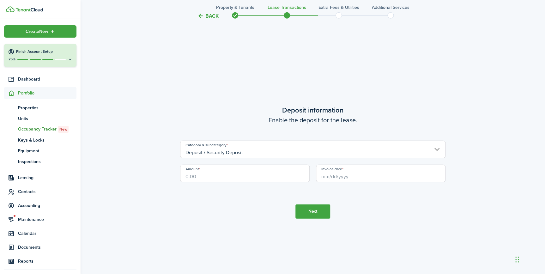
click at [214, 180] on input "Amount" at bounding box center [244, 173] width 129 height 18
click at [335, 177] on input "Invoice date" at bounding box center [380, 173] width 129 height 18
type input "$3,150.00"
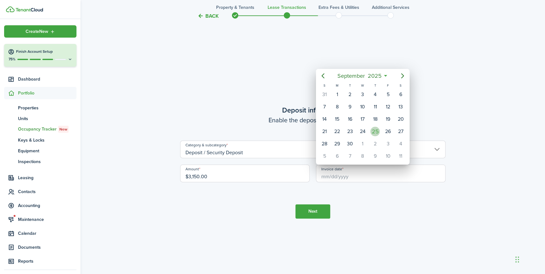
click at [375, 130] on div "25" at bounding box center [374, 131] width 9 height 9
type input "[DATE]"
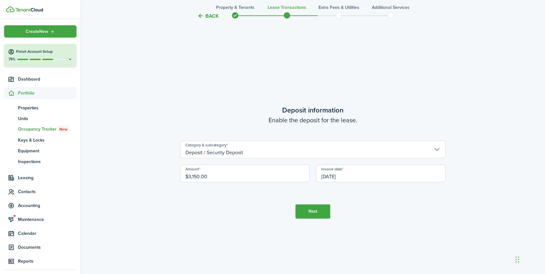
click at [313, 210] on button "Next" at bounding box center [312, 211] width 35 height 14
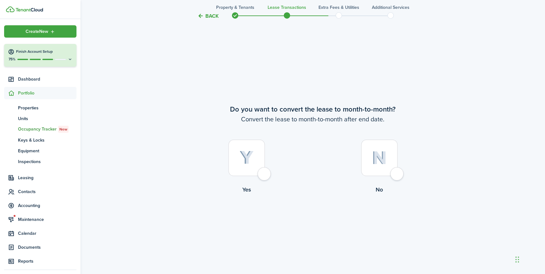
scroll to position [1053, 0]
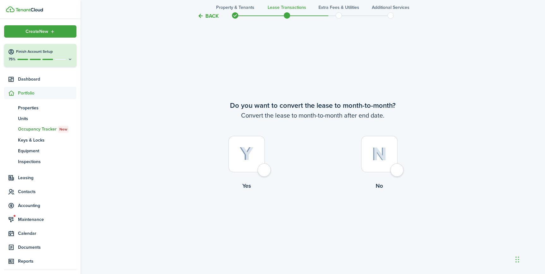
click at [270, 164] on label "Yes" at bounding box center [246, 164] width 133 height 57
radio input "true"
click at [309, 215] on button "Continue" at bounding box center [312, 216] width 35 height 14
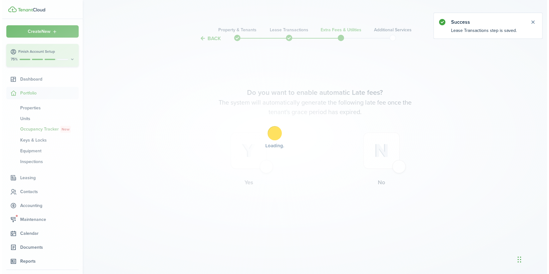
scroll to position [0, 0]
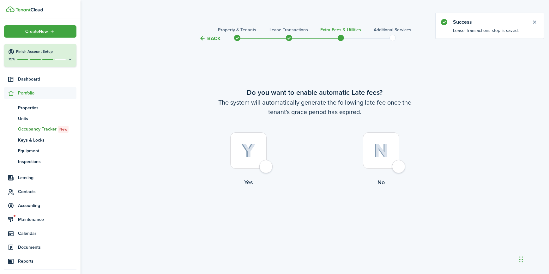
click at [266, 167] on div at bounding box center [248, 150] width 36 height 36
radio input "true"
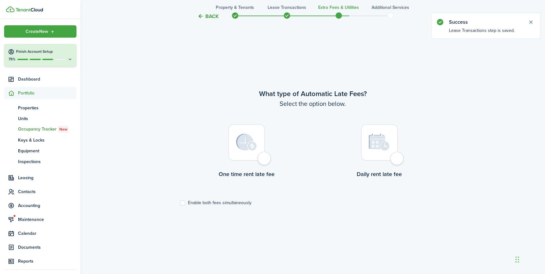
click at [258, 158] on div at bounding box center [246, 142] width 36 height 36
radio input "true"
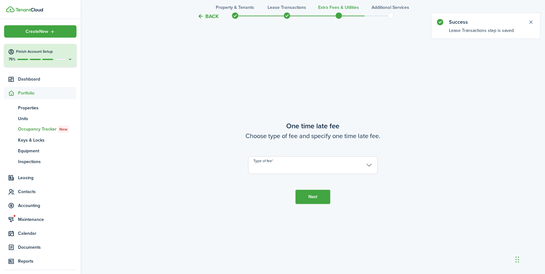
scroll to position [505, 0]
click at [258, 164] on input "Type of fee" at bounding box center [312, 165] width 129 height 18
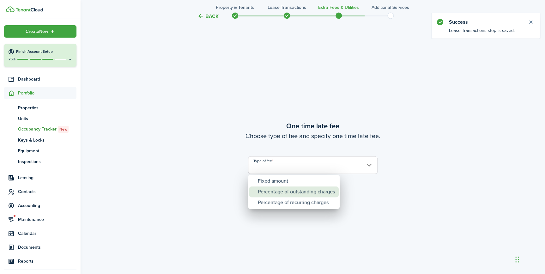
drag, startPoint x: 273, startPoint y: 191, endPoint x: 279, endPoint y: 188, distance: 6.2
click at [274, 191] on div "Percentage of outstanding charges" at bounding box center [296, 191] width 77 height 11
type input "Percentage of outstanding charges"
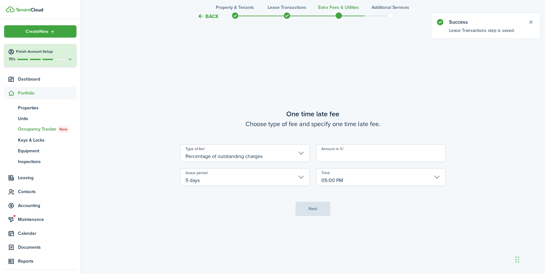
click at [356, 147] on input "Amount in %" at bounding box center [380, 153] width 129 height 18
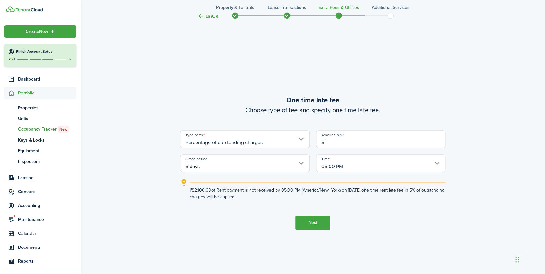
type input "5"
click at [303, 222] on button "Next" at bounding box center [312, 222] width 35 height 14
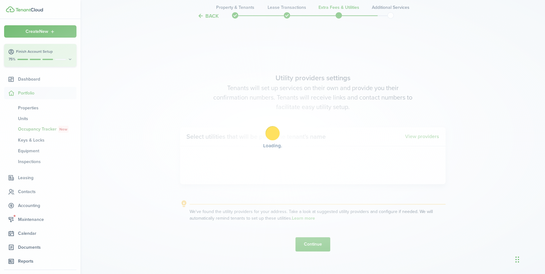
scroll to position [779, 0]
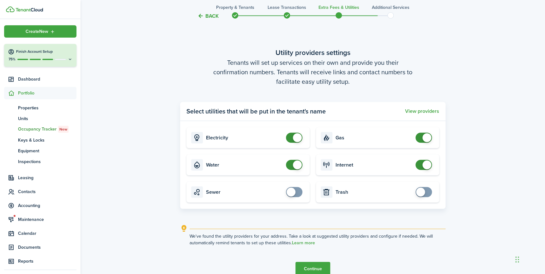
checkbox input "true"
click at [297, 191] on span at bounding box center [294, 192] width 6 height 10
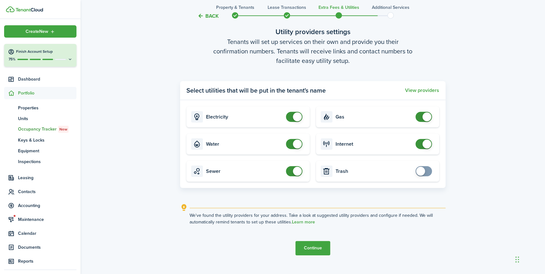
scroll to position [821, 0]
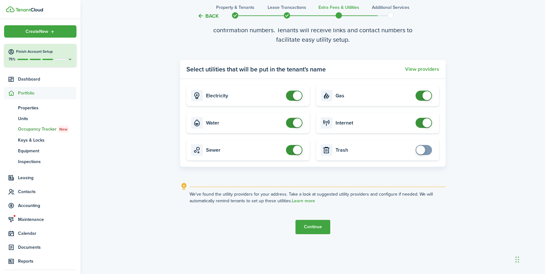
click at [312, 229] on button "Continue" at bounding box center [312, 227] width 35 height 14
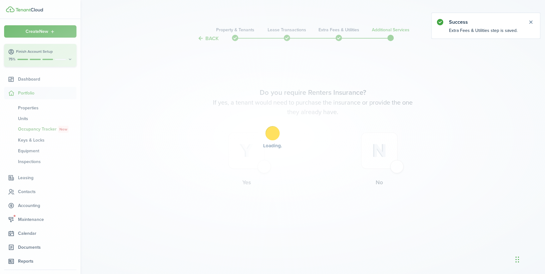
scroll to position [0, 0]
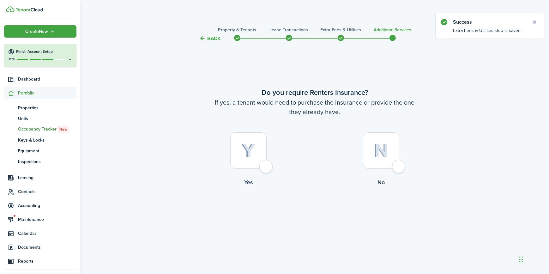
click at [399, 164] on div at bounding box center [381, 150] width 36 height 36
radio input "true"
click at [319, 215] on button "Complete move in" at bounding box center [314, 213] width 46 height 14
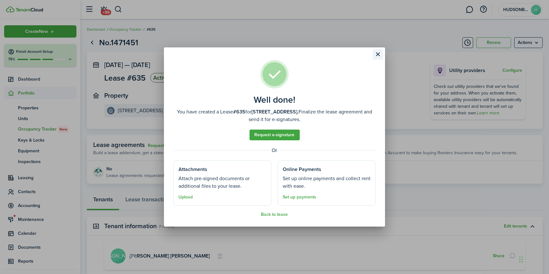
click at [378, 53] on button "Close modal" at bounding box center [377, 54] width 11 height 11
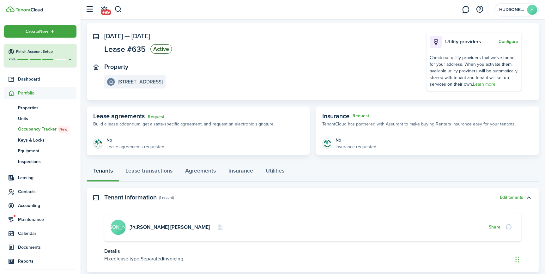
scroll to position [69, 0]
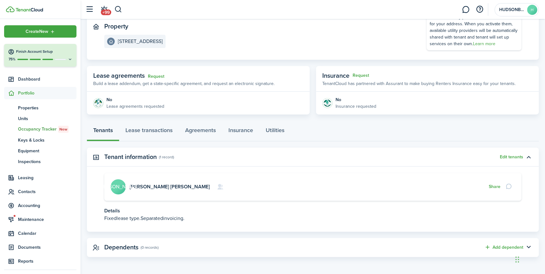
click at [117, 186] on avatar-text "[PERSON_NAME]" at bounding box center [117, 186] width 15 height 15
click at [134, 188] on link "[PERSON_NAME] [PERSON_NAME]" at bounding box center [169, 186] width 80 height 7
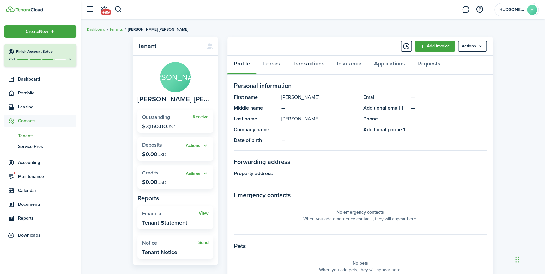
click at [300, 63] on link "Transactions" at bounding box center [308, 65] width 44 height 19
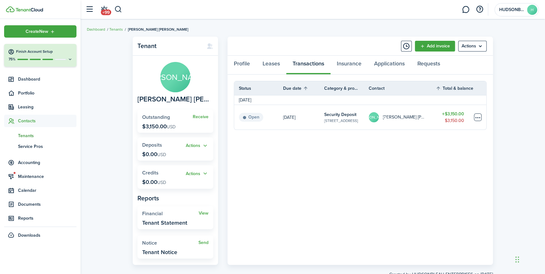
click at [476, 115] on table-menu-btn-icon at bounding box center [478, 117] width 8 height 8
click at [438, 140] on link "Mark as paid" at bounding box center [453, 140] width 55 height 11
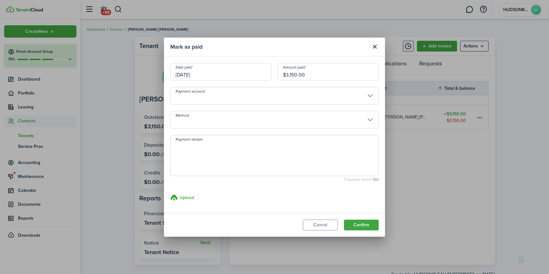
click at [223, 97] on input "Payment account" at bounding box center [274, 96] width 208 height 18
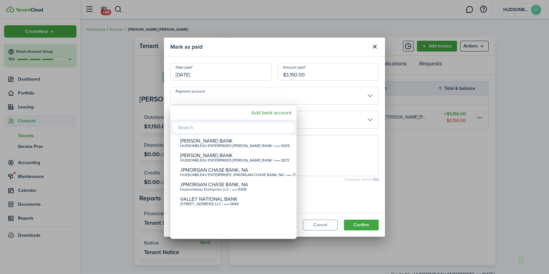
click at [223, 97] on div at bounding box center [274, 136] width 650 height 375
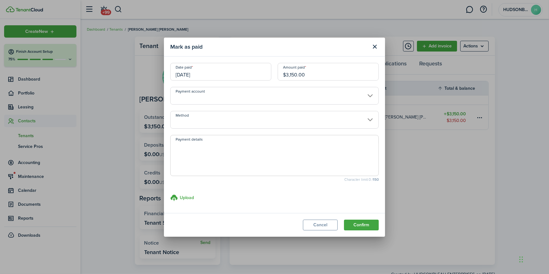
click at [209, 120] on input "Method" at bounding box center [274, 120] width 208 height 18
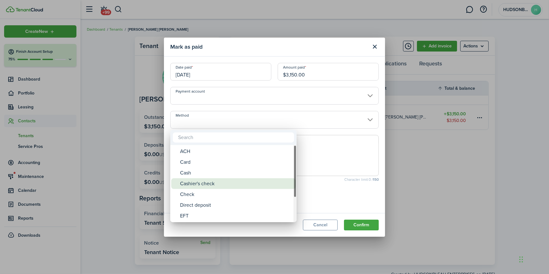
click at [199, 184] on div "Cashier's check" at bounding box center [236, 183] width 112 height 11
type input "Cashier's check"
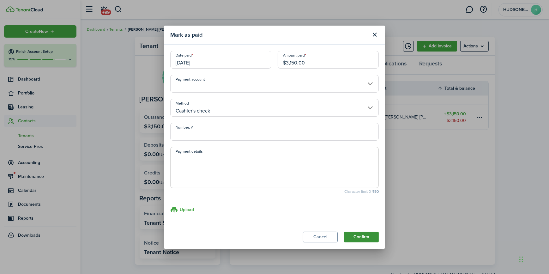
click at [367, 235] on button "Confirm" at bounding box center [361, 236] width 35 height 11
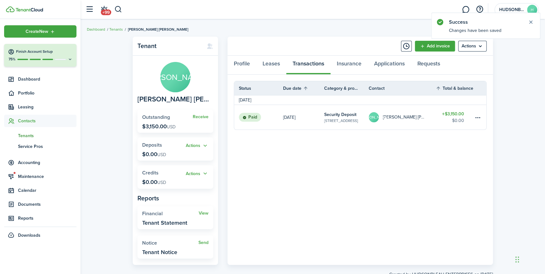
click at [310, 62] on div "Profile Leases Transactions Insurance Applications Requests" at bounding box center [359, 65] width 265 height 19
click at [29, 76] on span "Dashboard" at bounding box center [47, 79] width 58 height 7
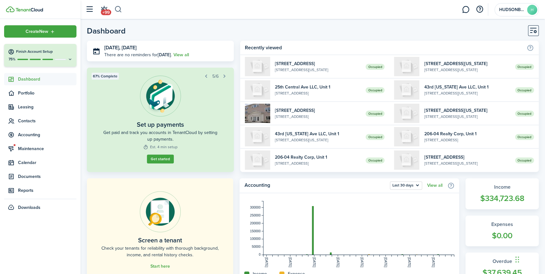
click at [118, 11] on button "button" at bounding box center [118, 9] width 8 height 11
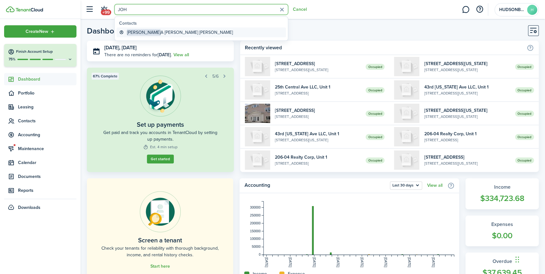
type input "JOH"
click at [182, 33] on global-search-item-title "[PERSON_NAME] [PERSON_NAME]" at bounding box center [180, 32] width 106 height 7
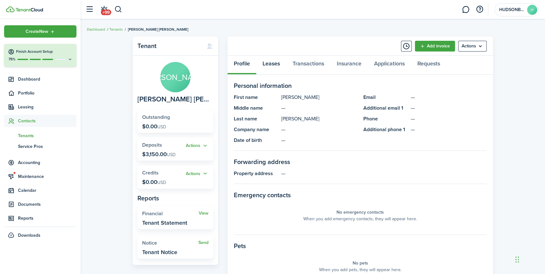
click at [277, 64] on link "Leases" at bounding box center [271, 65] width 30 height 19
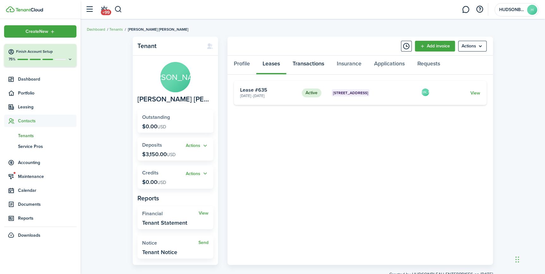
click at [315, 64] on link "Transactions" at bounding box center [308, 65] width 44 height 19
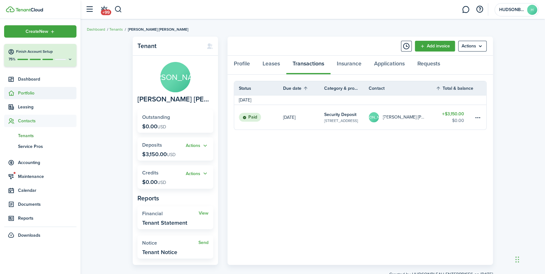
click at [28, 94] on span "Portfolio" at bounding box center [47, 93] width 58 height 7
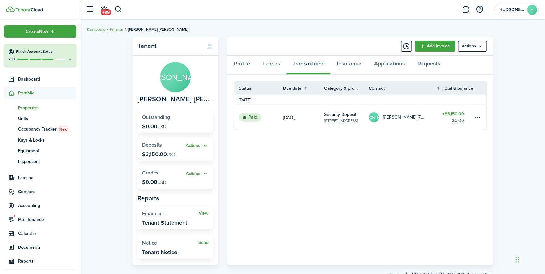
click at [30, 107] on span "Properties" at bounding box center [47, 107] width 58 height 7
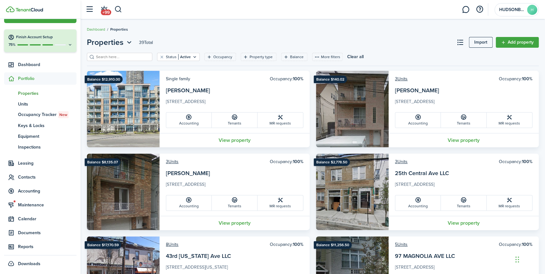
scroll to position [15, 0]
